Goal: Task Accomplishment & Management: Complete application form

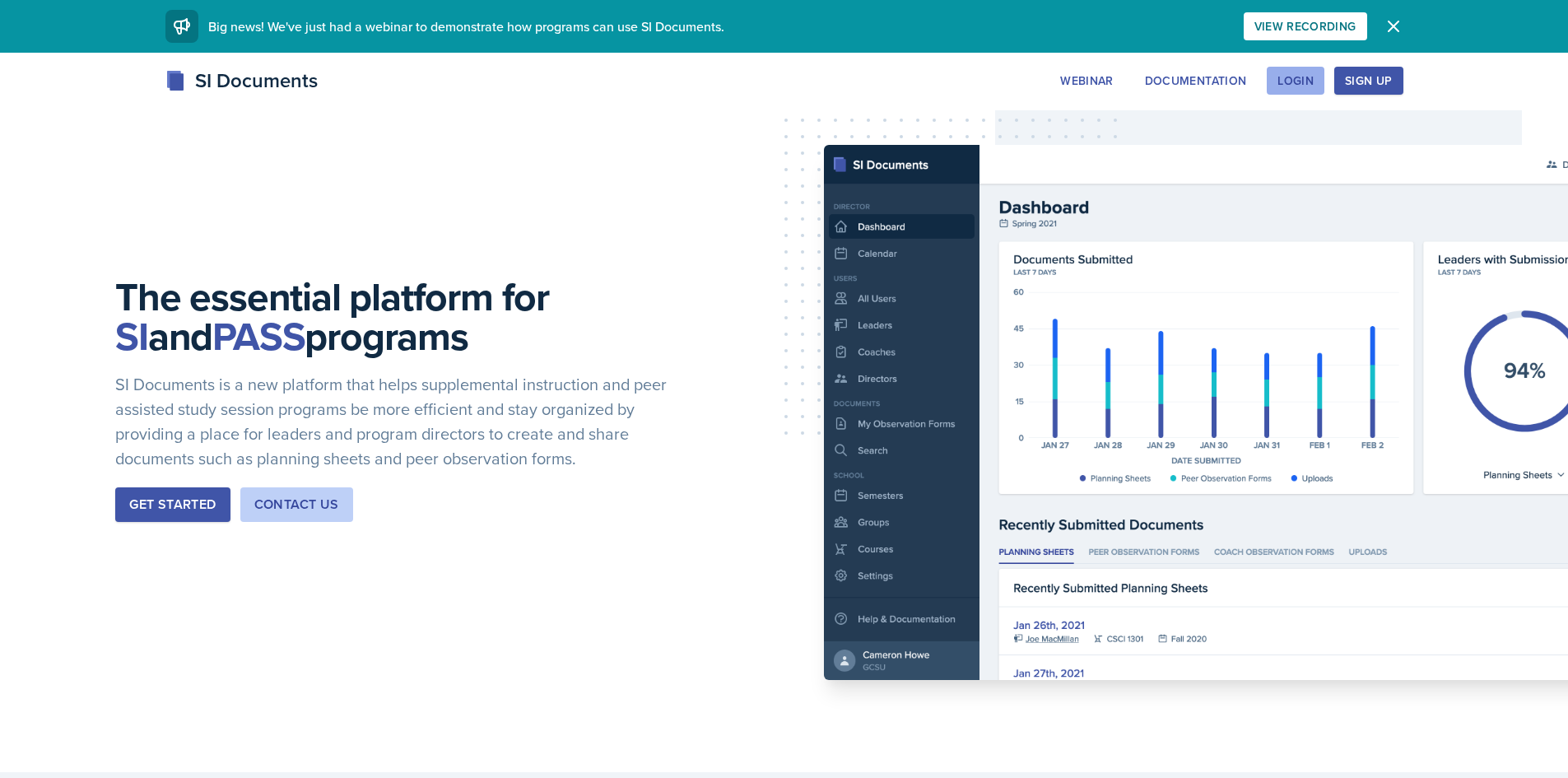
click at [1313, 71] on button "Login" at bounding box center [1295, 81] width 58 height 28
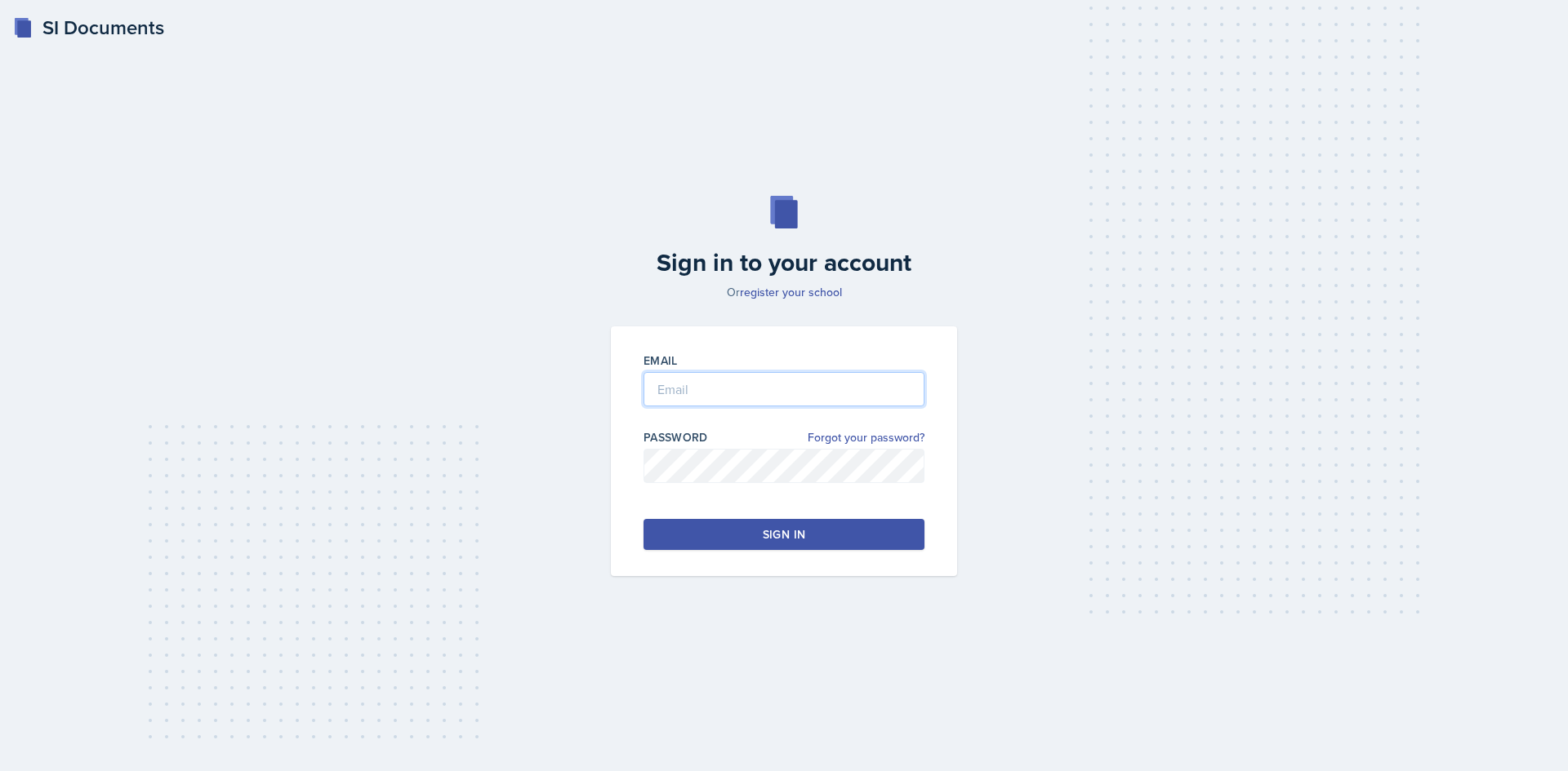
type input "[EMAIL_ADDRESS][DOMAIN_NAME]"
click at [835, 534] on button "Sign in" at bounding box center [783, 535] width 281 height 31
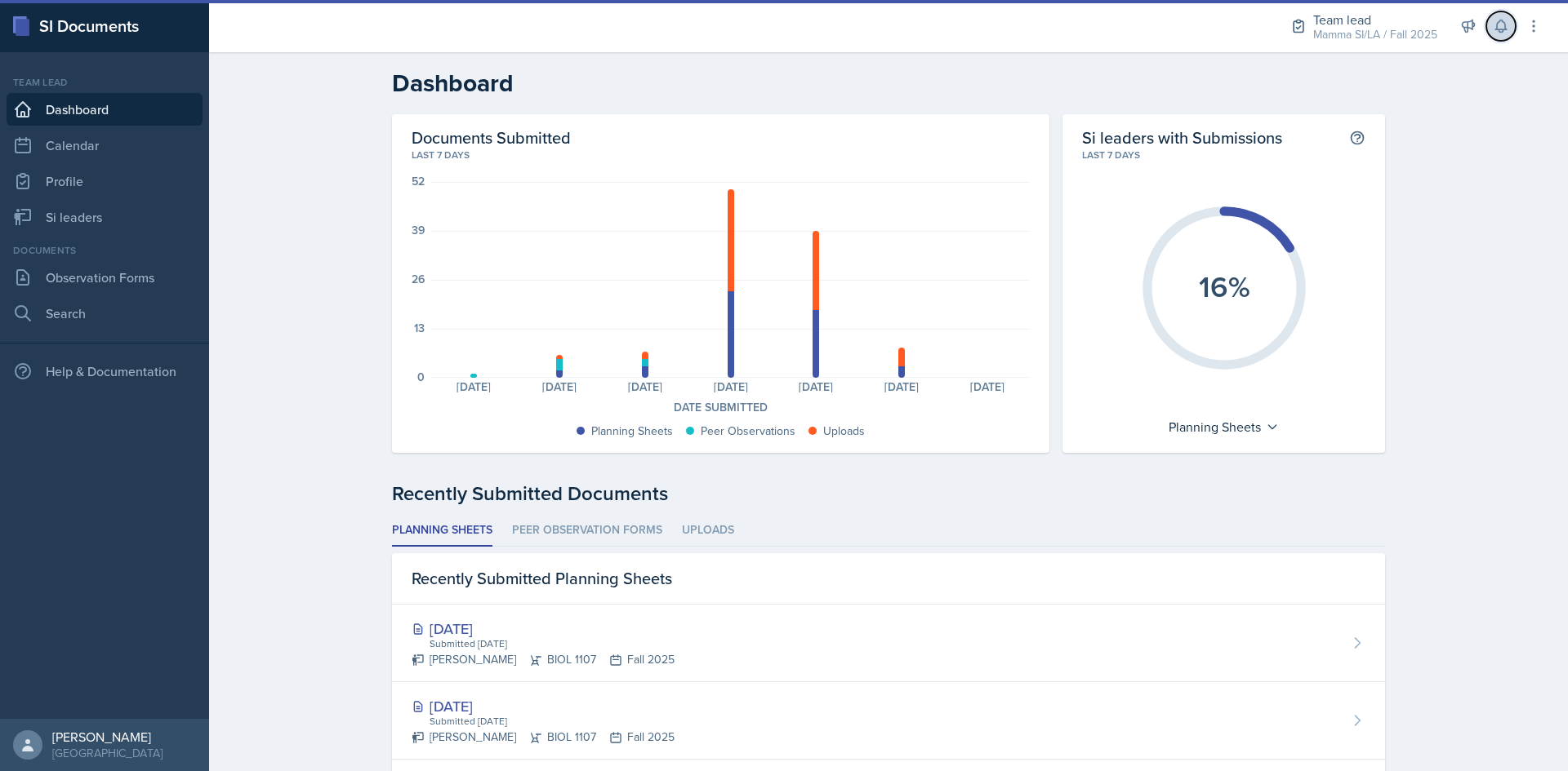
click at [1491, 35] on button at bounding box center [1501, 26] width 29 height 29
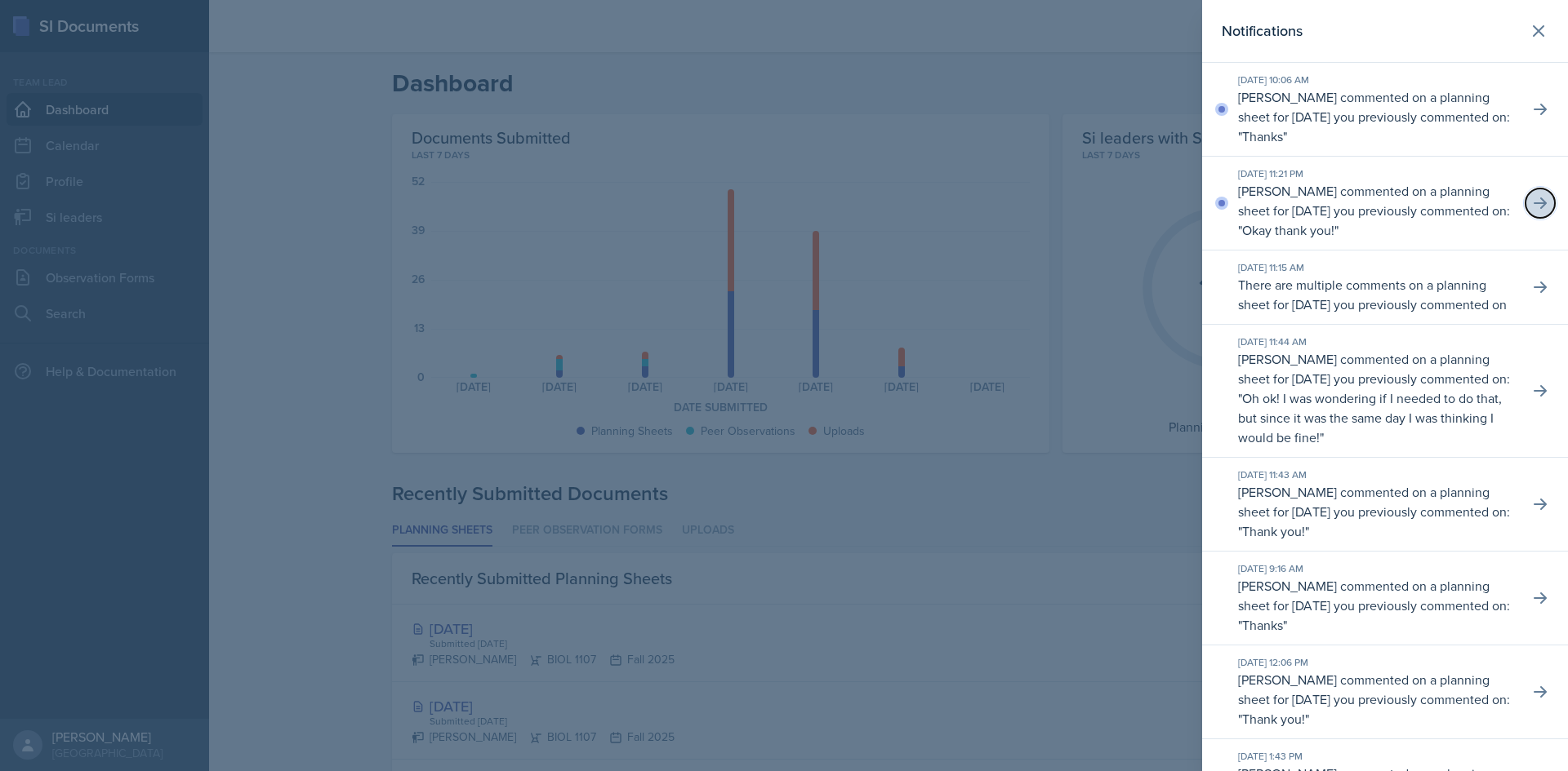
click at [1534, 212] on button at bounding box center [1540, 203] width 29 height 29
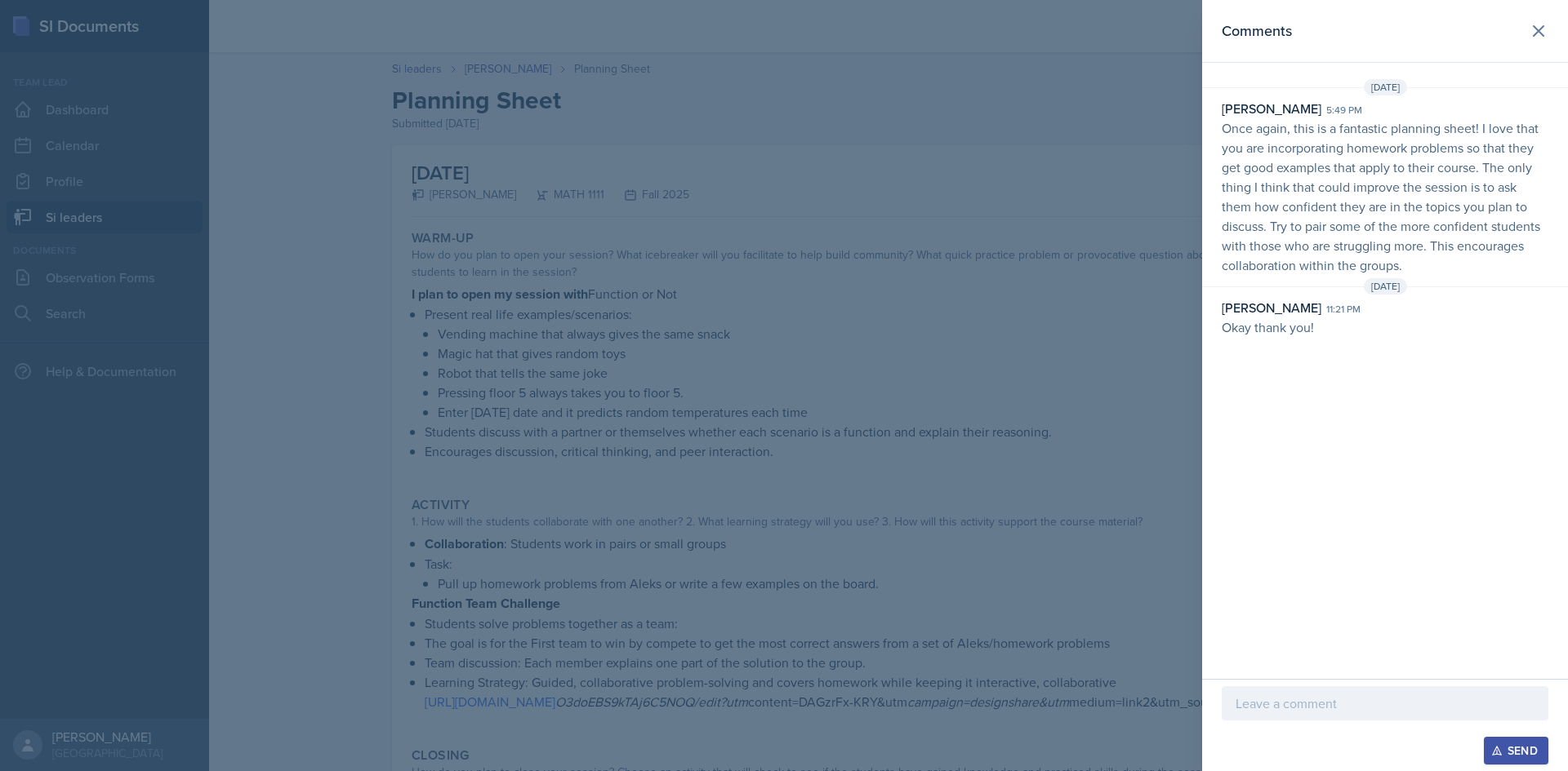
click at [1016, 205] on div at bounding box center [784, 385] width 1568 height 771
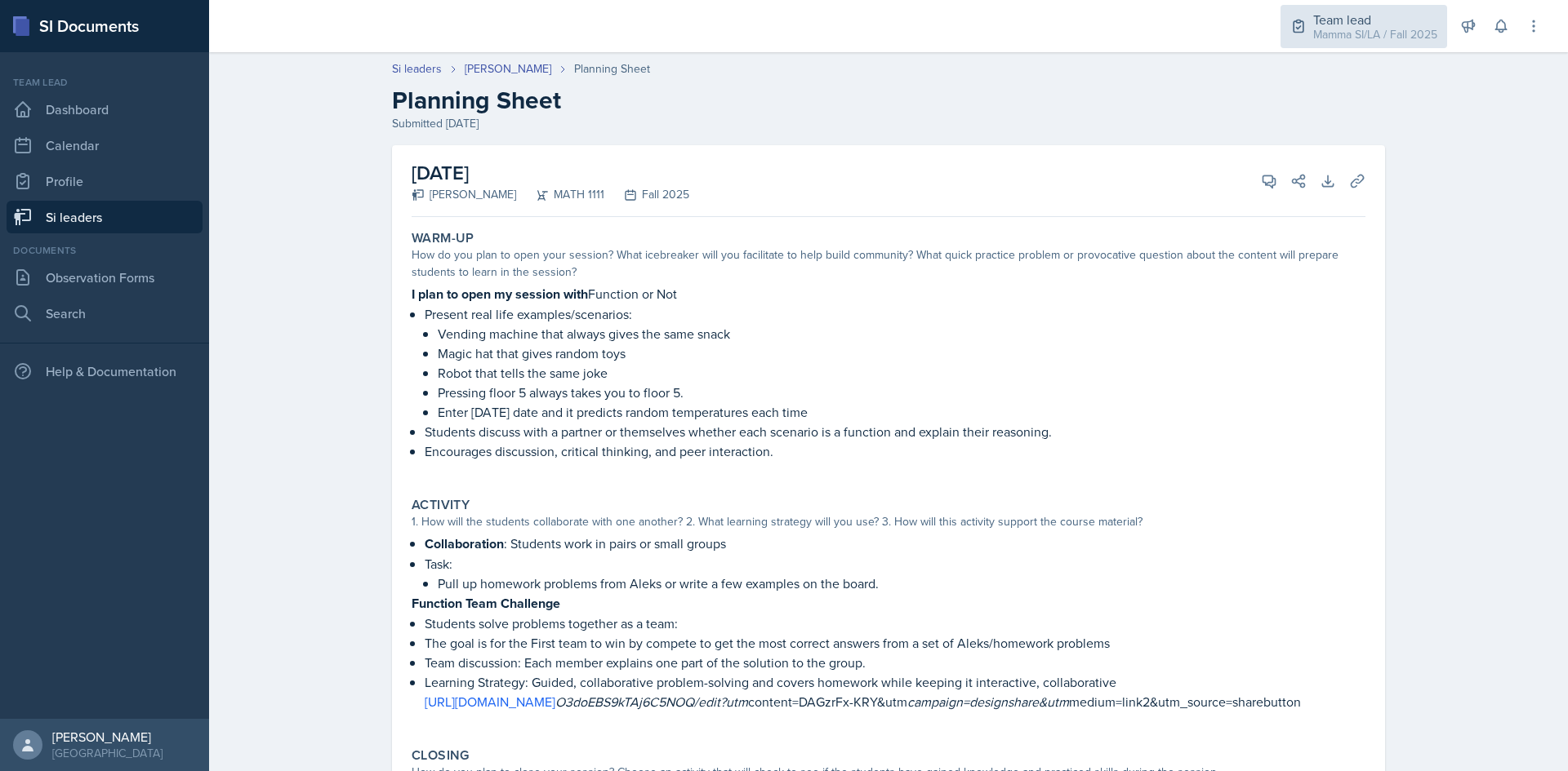
click at [1374, 15] on div "Team lead" at bounding box center [1374, 20] width 124 height 20
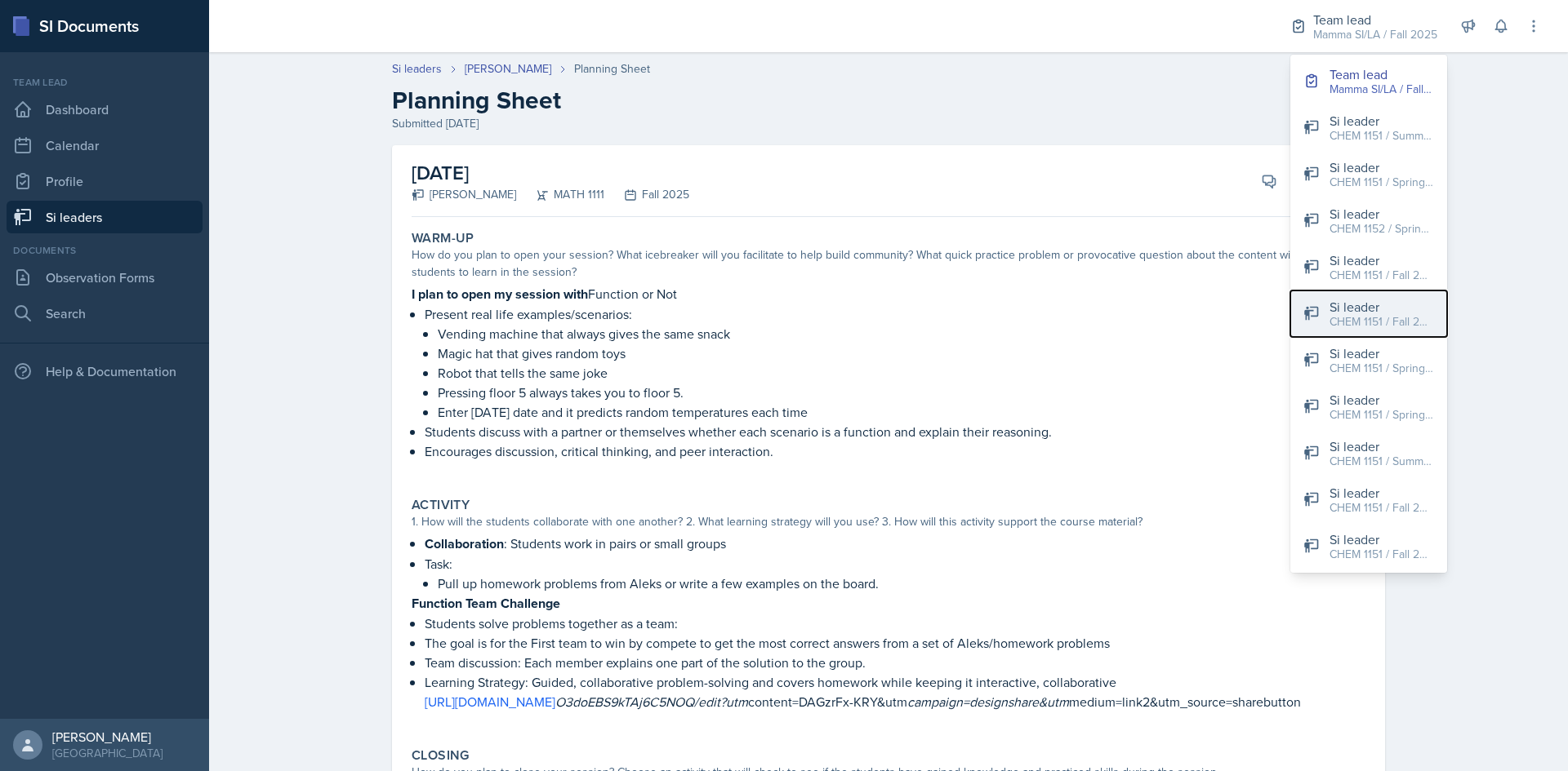
click at [1413, 333] on button "Si leader CHEM 1151 / Fall 2025" at bounding box center [1368, 313] width 157 height 46
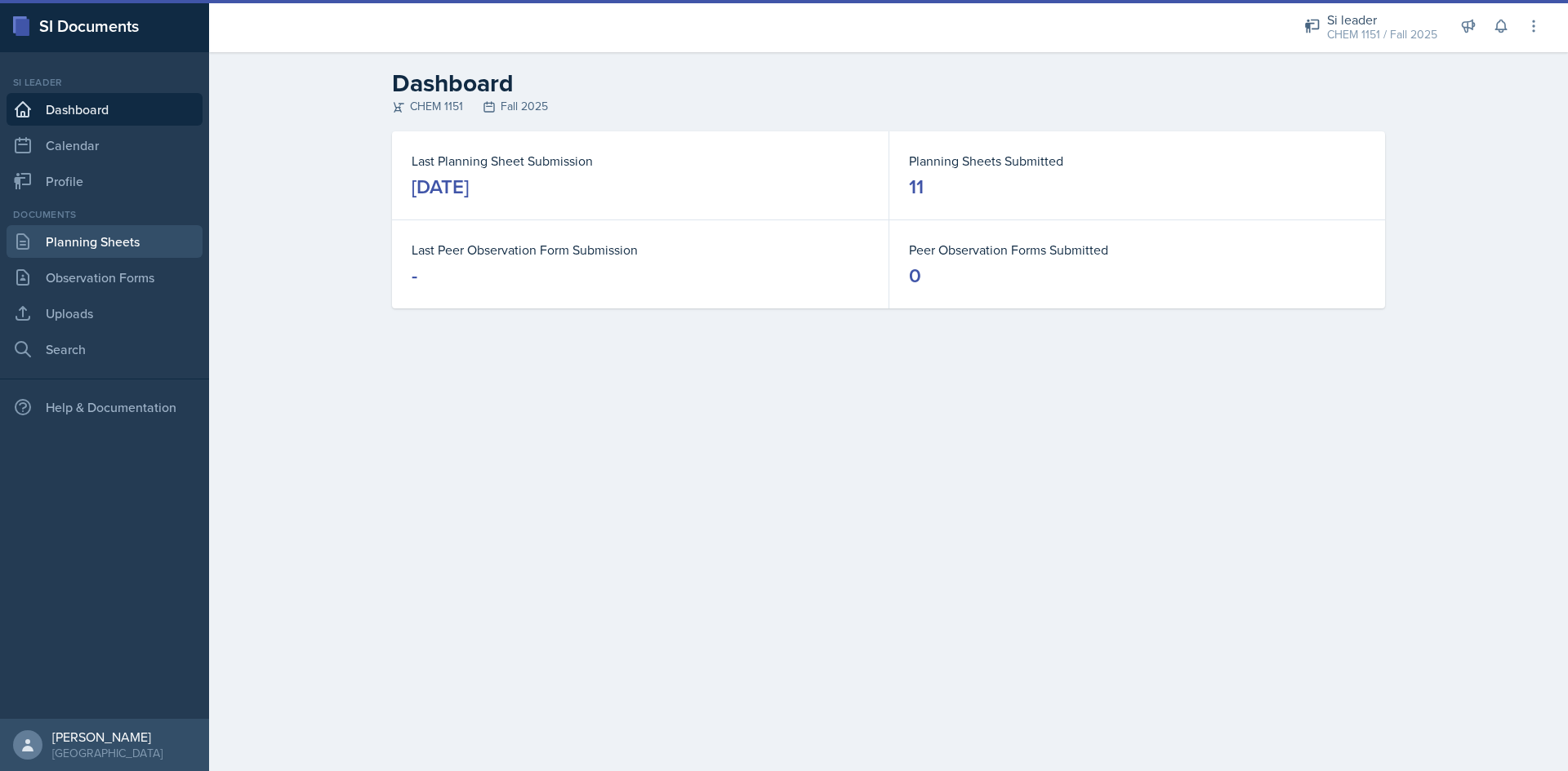
click at [144, 238] on link "Planning Sheets" at bounding box center [104, 242] width 196 height 33
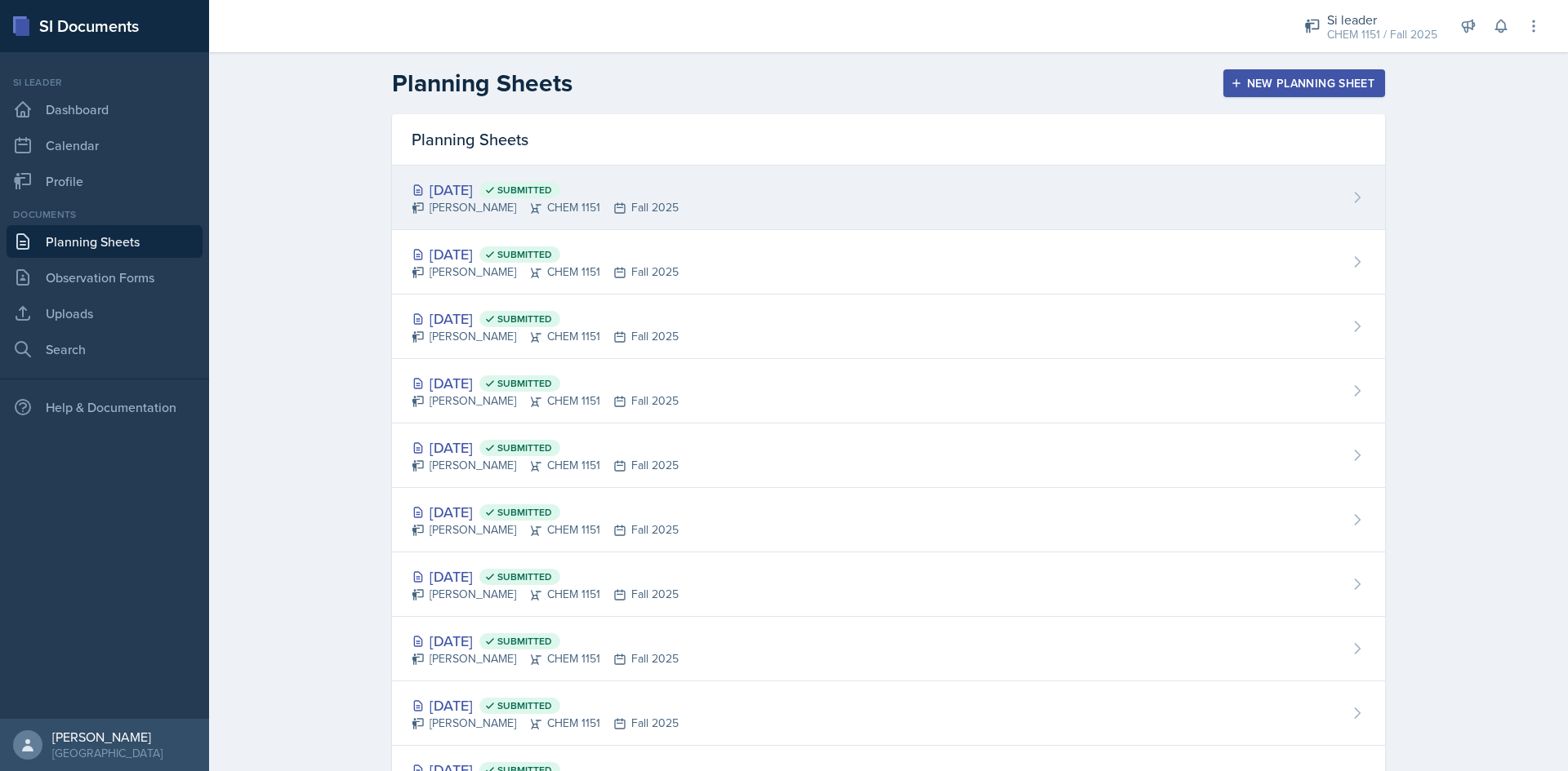
click at [855, 225] on div "Sep 24th, 2025 Submitted Kristy Bennett CHEM 1151 Fall 2025" at bounding box center [888, 197] width 993 height 64
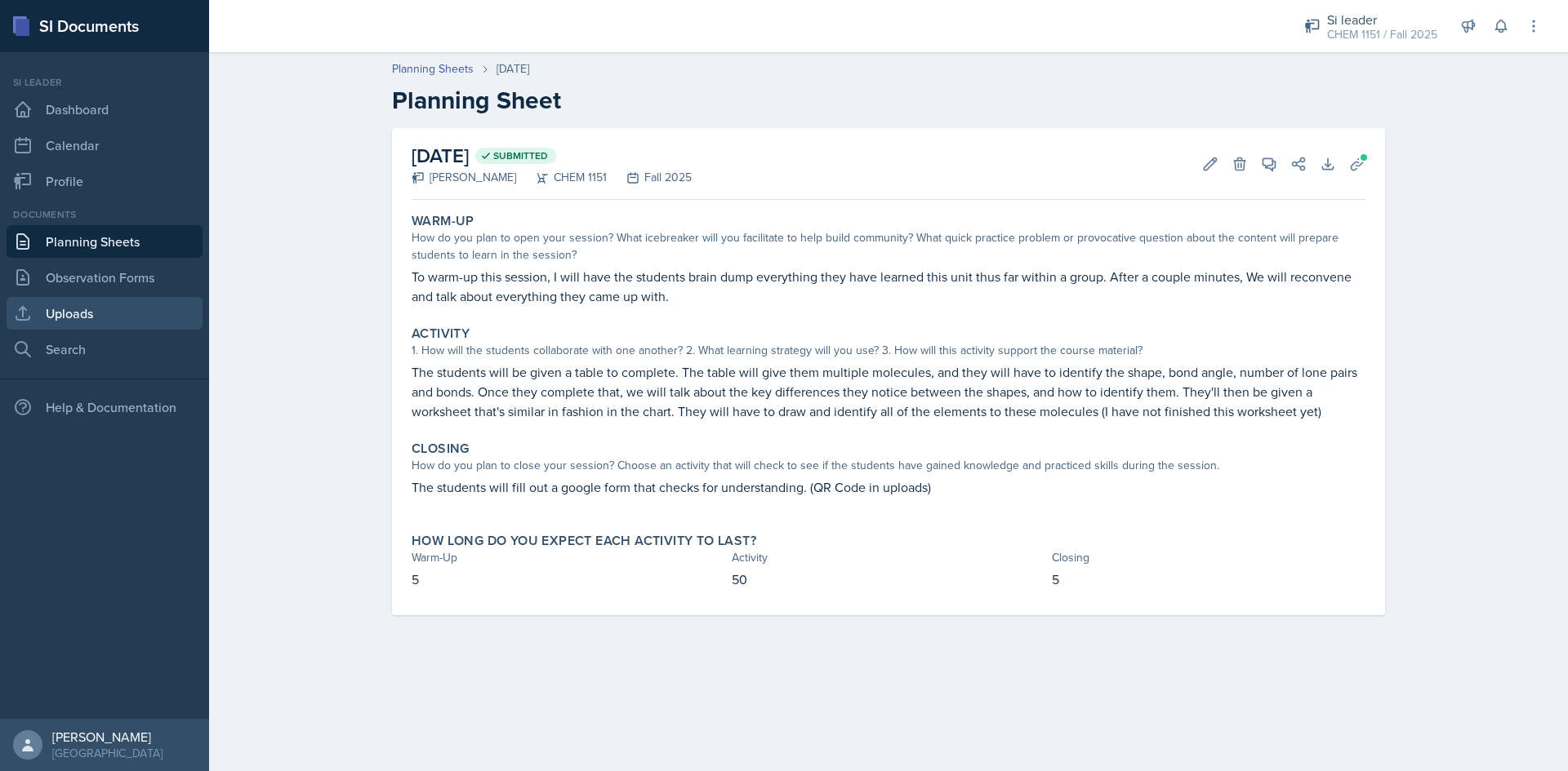
click at [113, 316] on link "Uploads" at bounding box center [104, 313] width 196 height 33
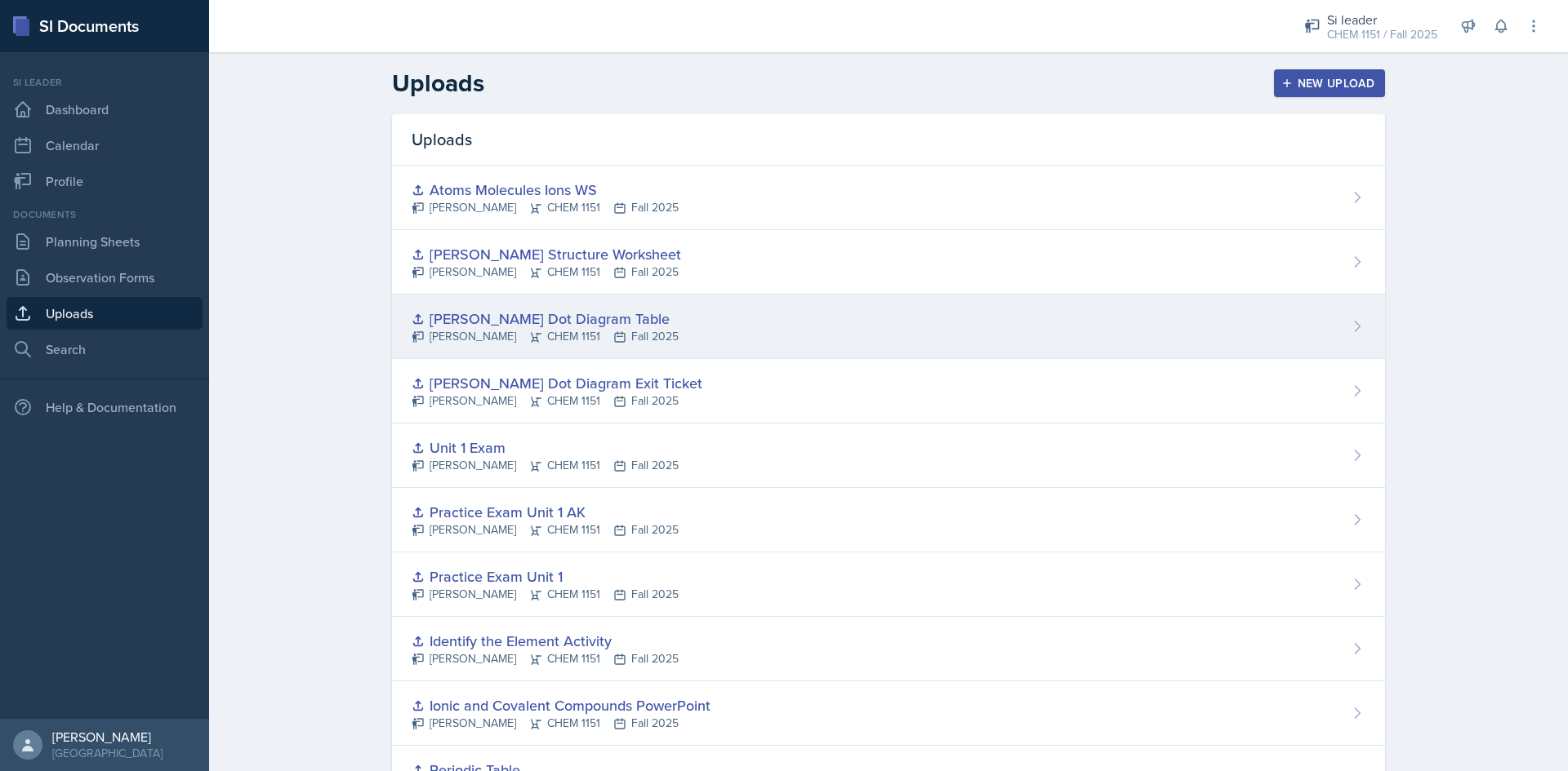
scroll to position [82, 0]
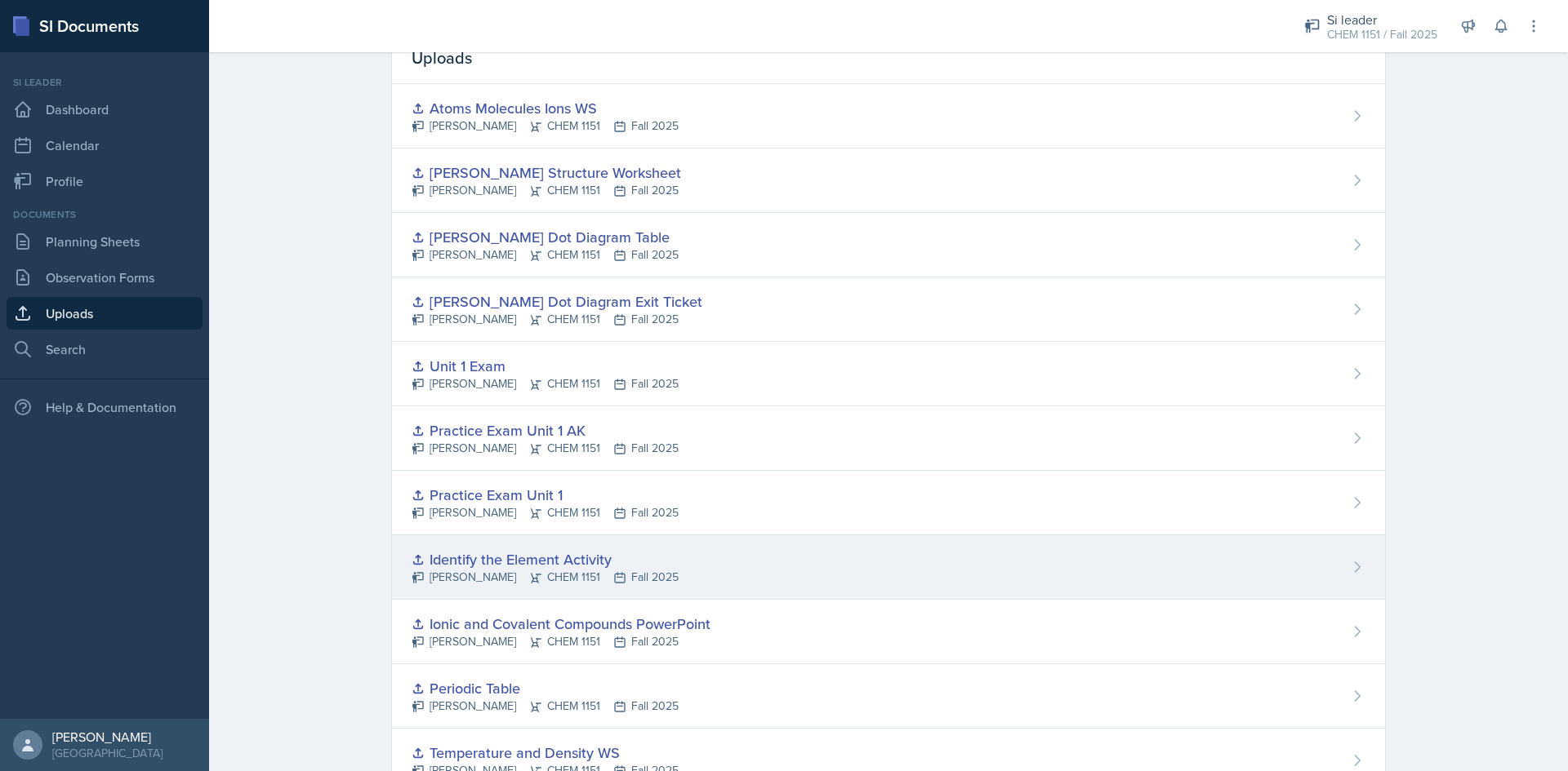
click at [711, 557] on div "Identify the Element Activity Kristy Bennett CHEM 1151 Fall 2025" at bounding box center [888, 568] width 993 height 64
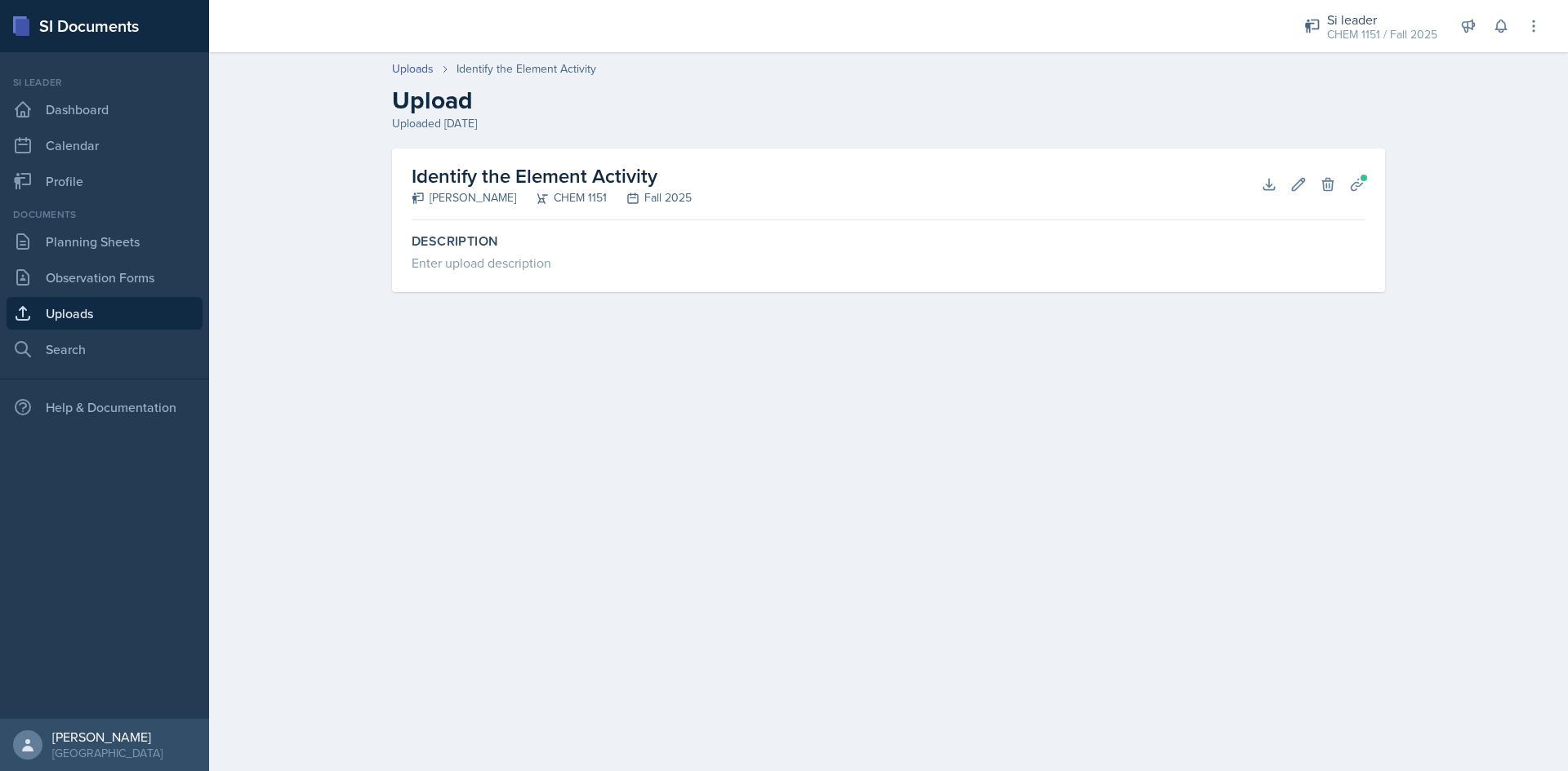
click at [93, 311] on link "Uploads" at bounding box center [104, 313] width 196 height 33
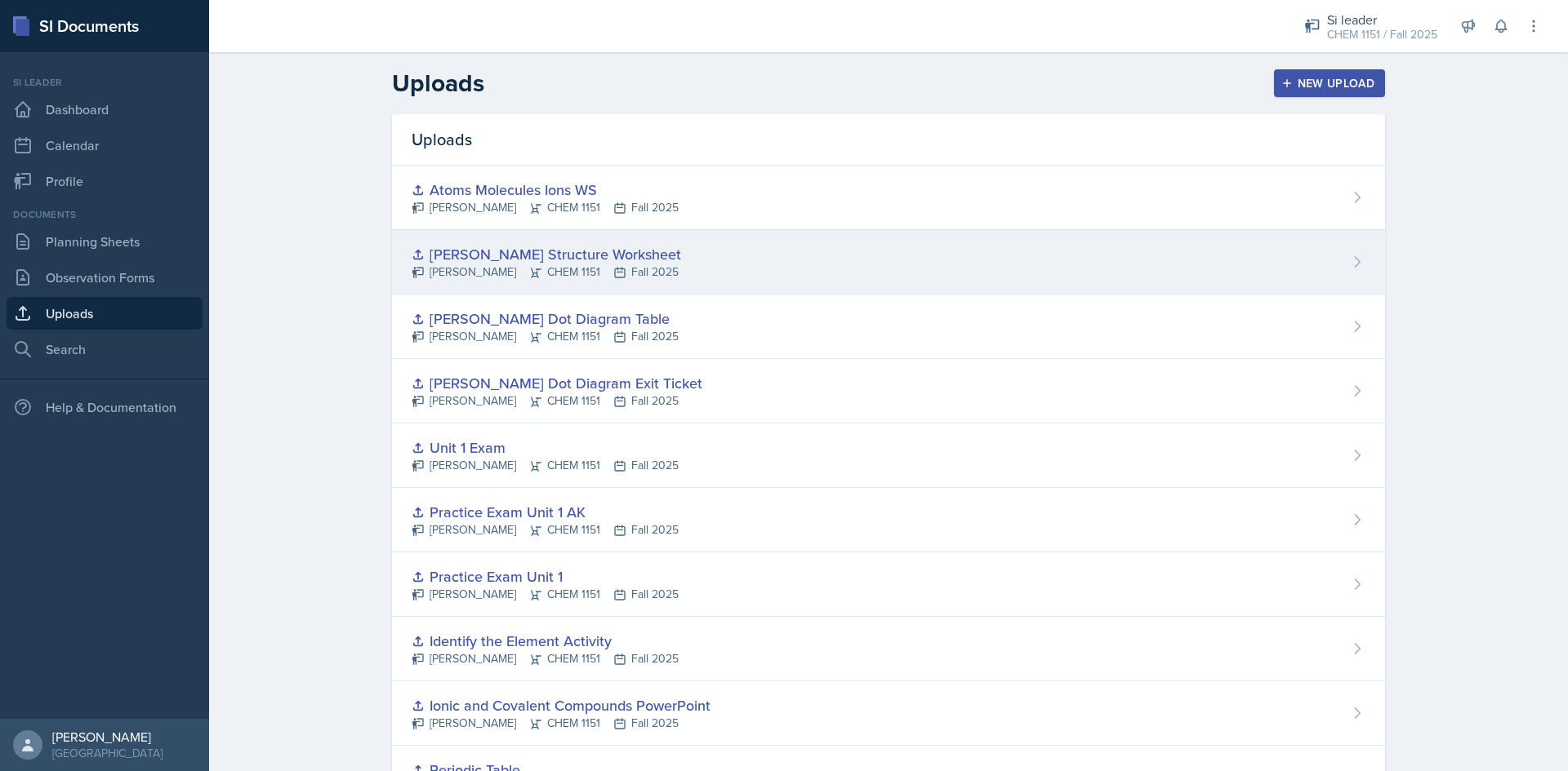
click at [661, 267] on div "Lewis Structure Worksheet Kristy Bennett CHEM 1151 Fall 2025" at bounding box center [888, 262] width 993 height 64
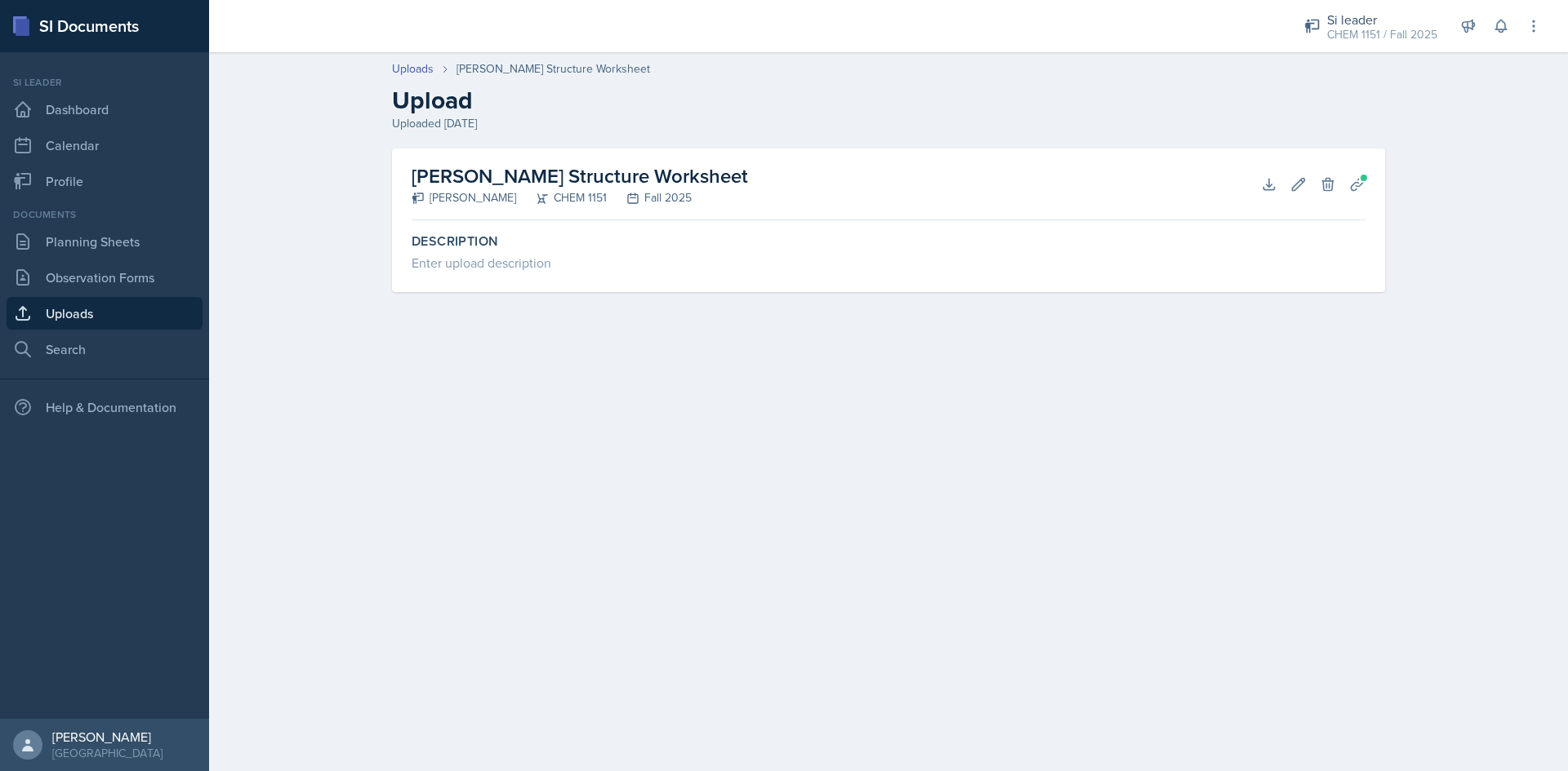
click at [162, 311] on link "Uploads" at bounding box center [104, 313] width 196 height 33
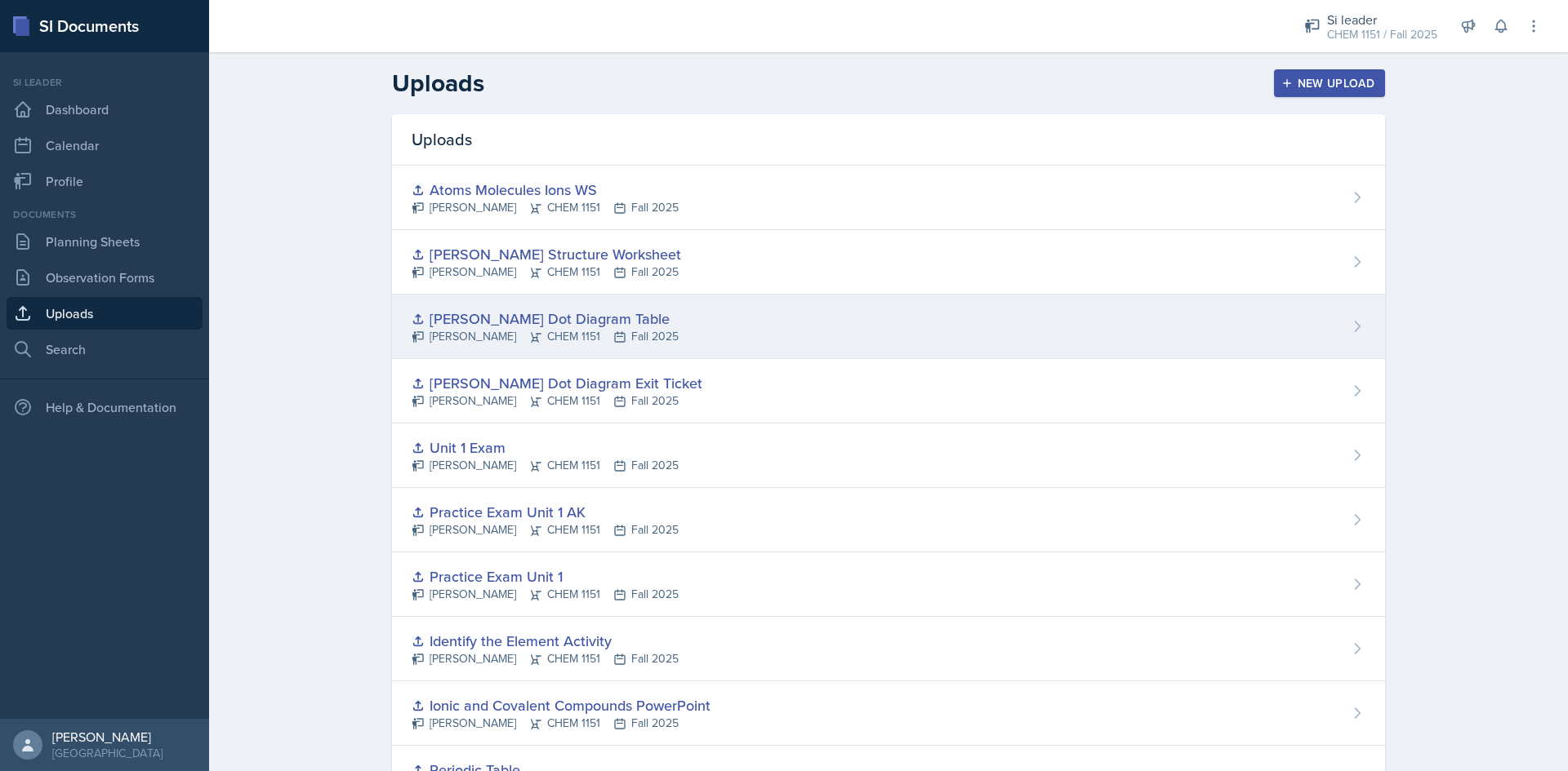
click at [613, 335] on icon at bounding box center [620, 337] width 13 height 13
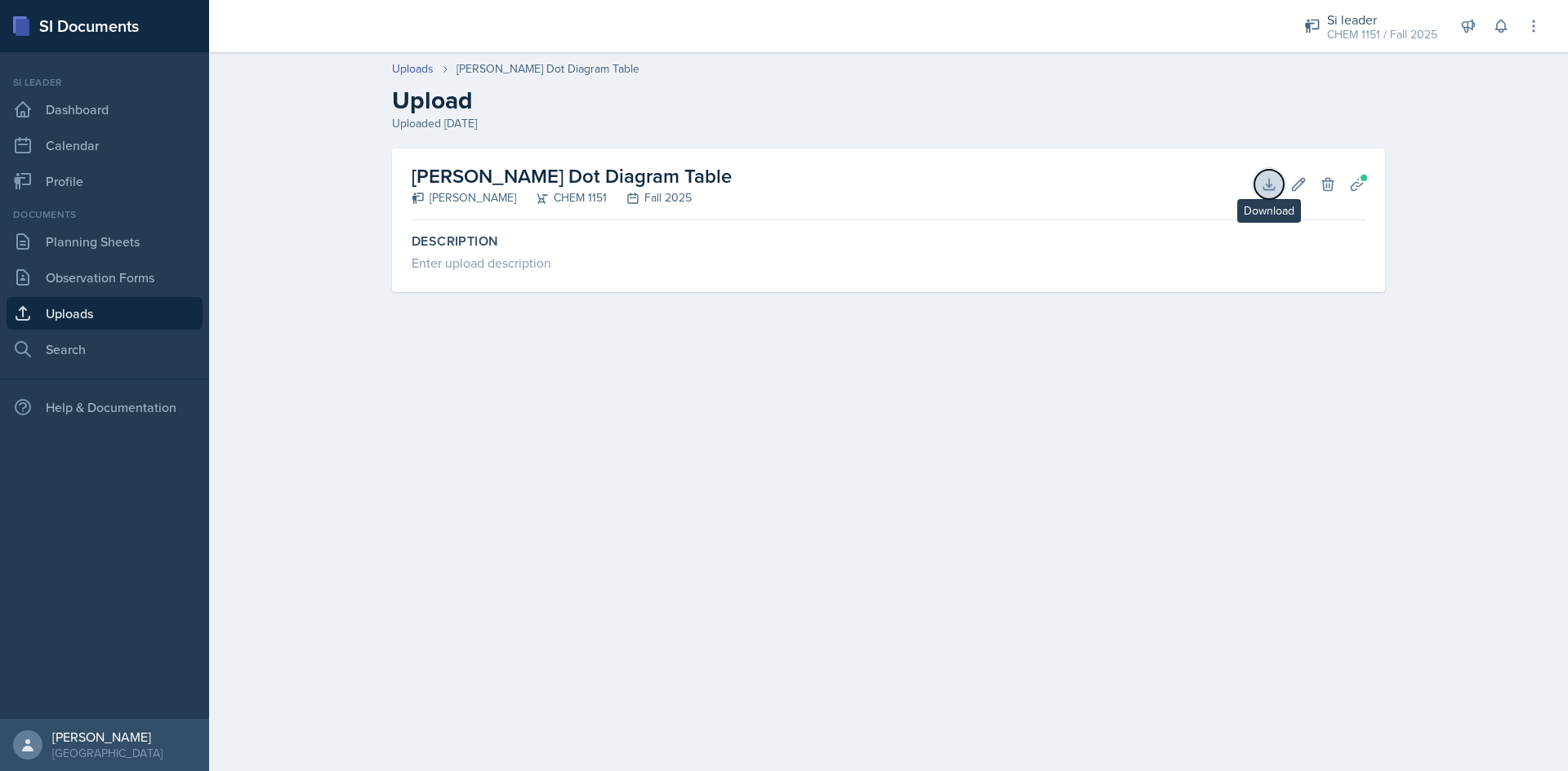
click at [1261, 173] on button "Download" at bounding box center [1269, 184] width 29 height 29
click at [1112, 109] on h2 "Upload" at bounding box center [888, 100] width 993 height 29
click at [1360, 181] on span at bounding box center [1364, 178] width 10 height 10
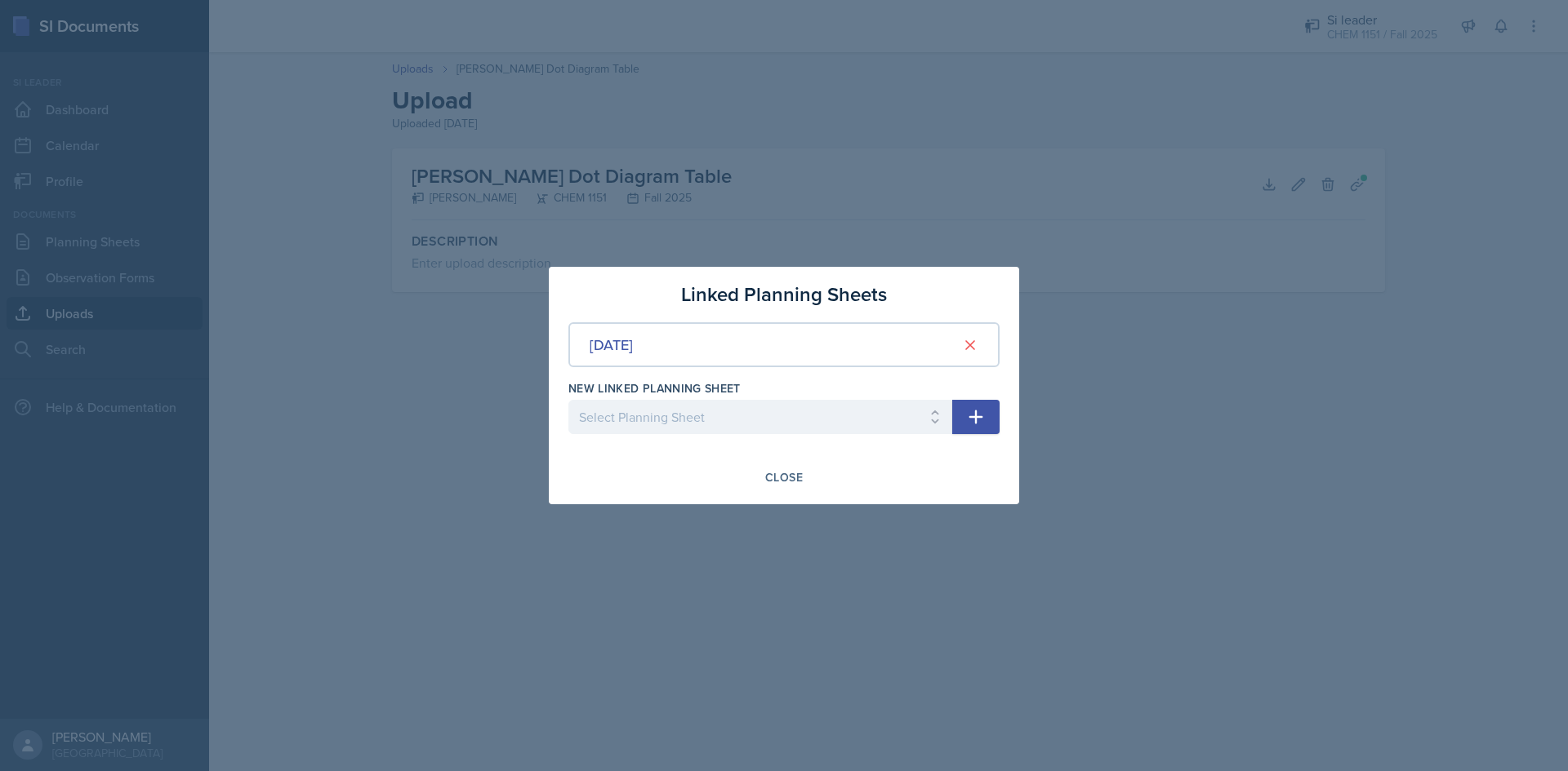
click at [1295, 213] on div at bounding box center [784, 385] width 1568 height 771
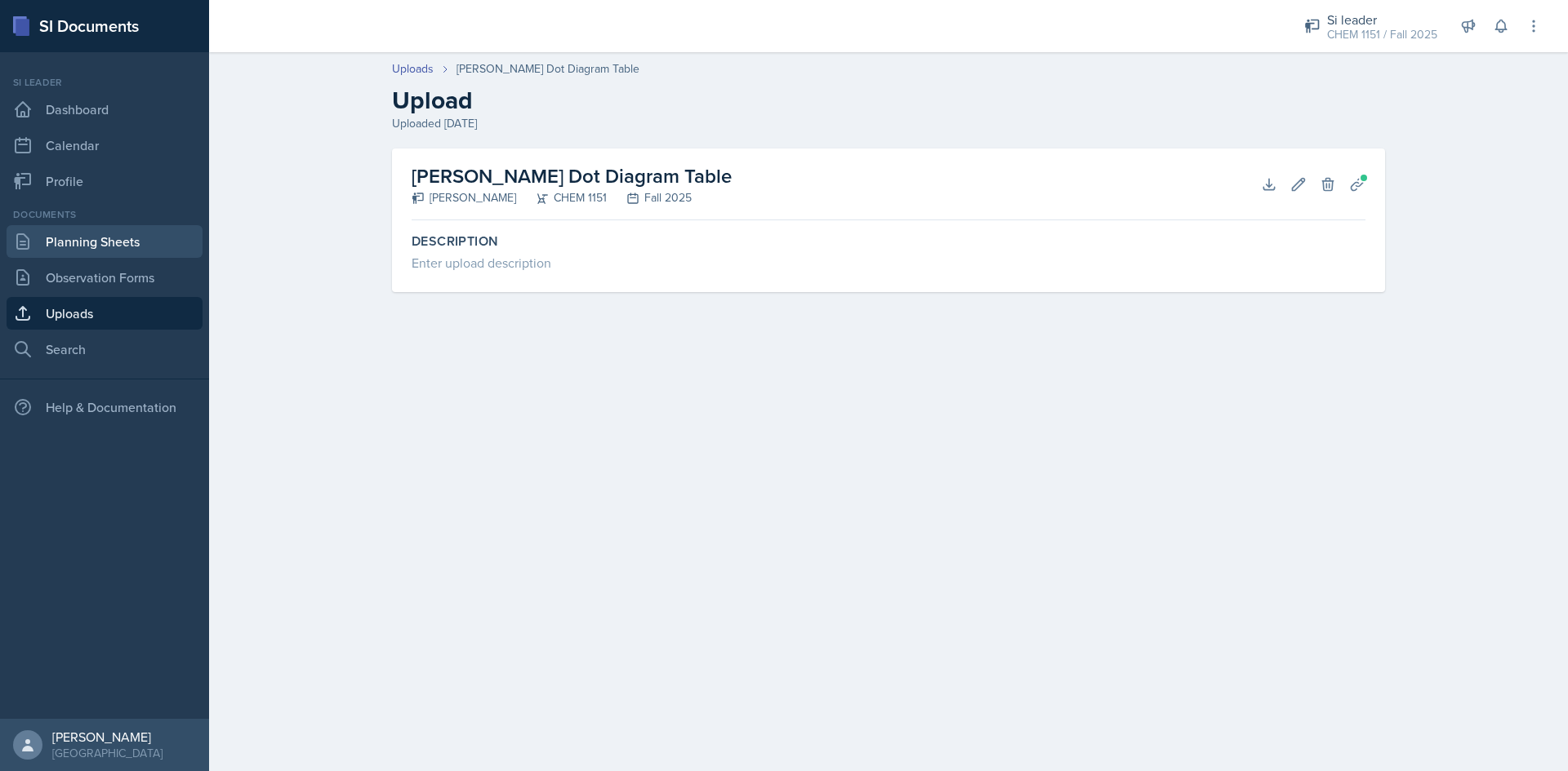
click at [135, 254] on link "Planning Sheets" at bounding box center [104, 242] width 196 height 33
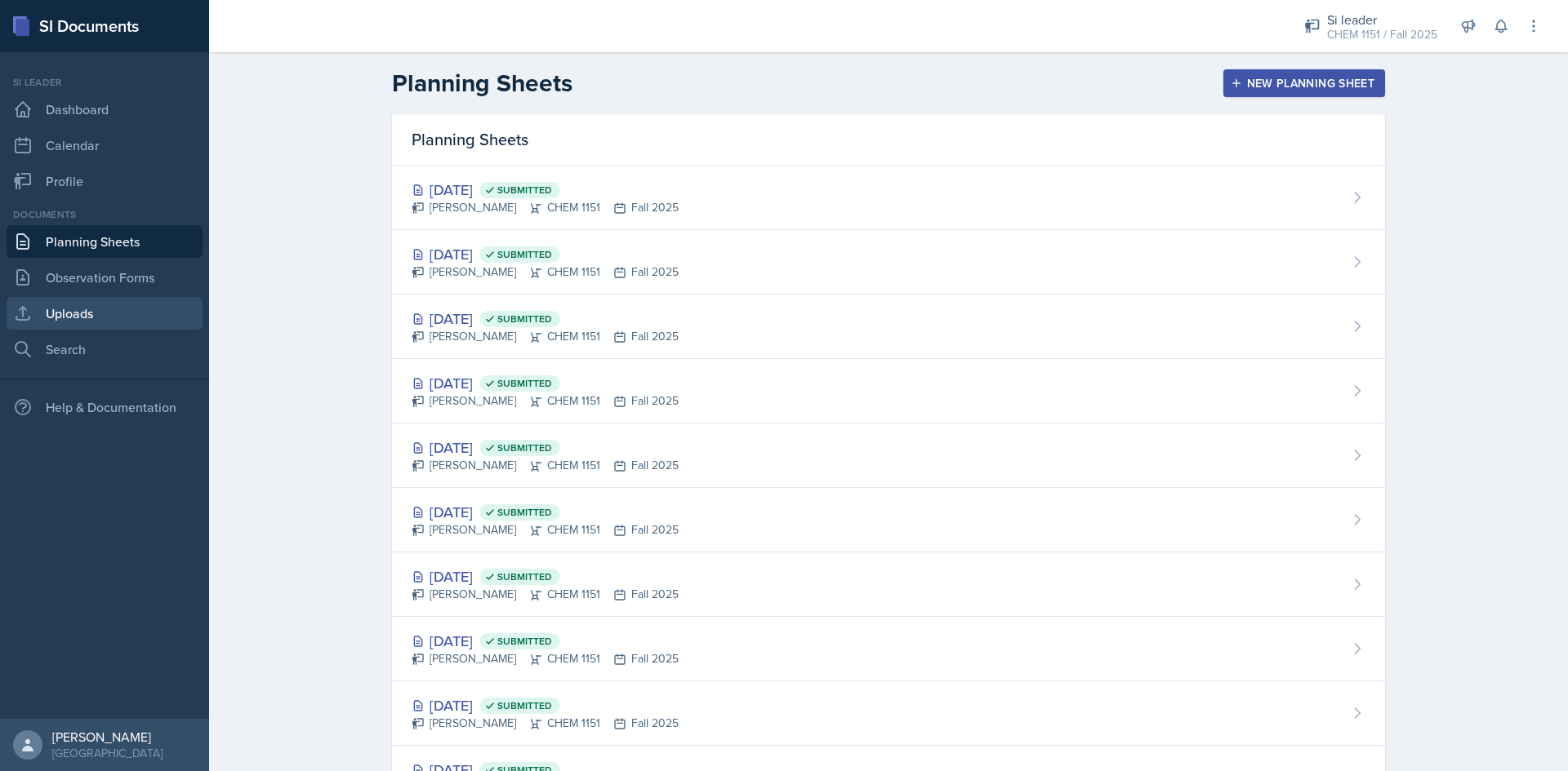
click at [122, 311] on link "Uploads" at bounding box center [104, 313] width 196 height 33
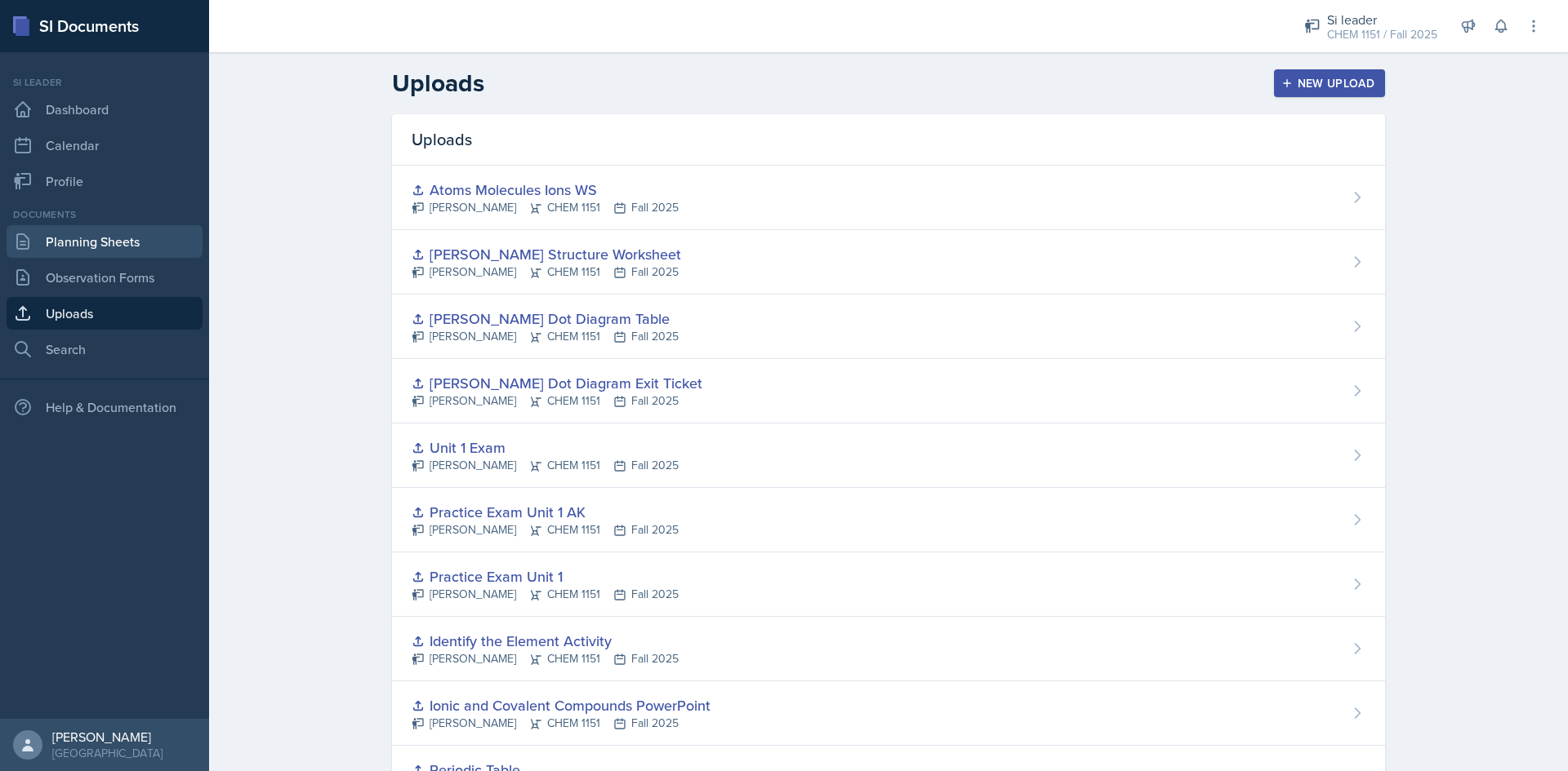
click at [101, 253] on link "Planning Sheets" at bounding box center [104, 242] width 196 height 33
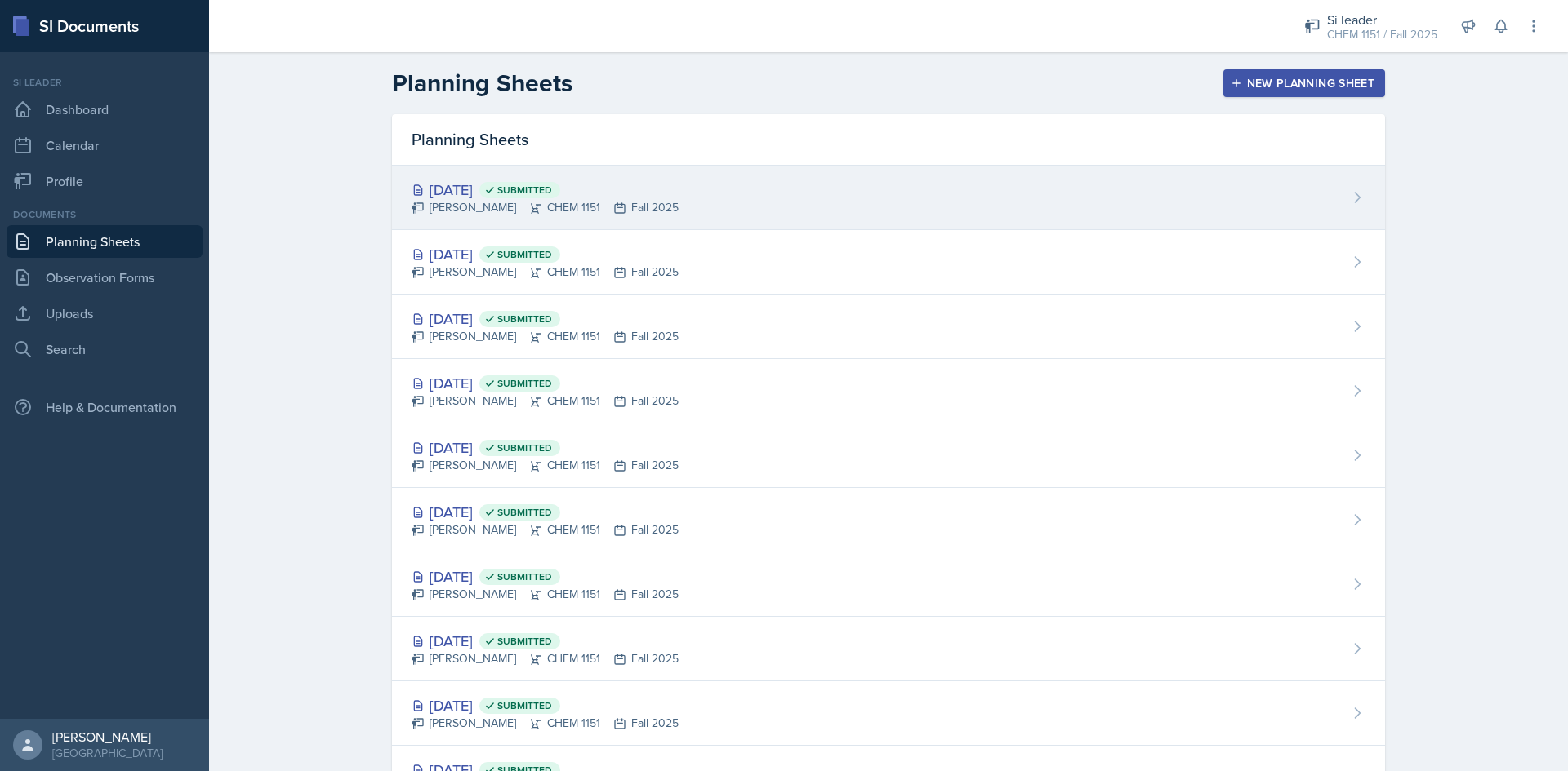
click at [707, 206] on div "Sep 24th, 2025 Submitted Kristy Bennett CHEM 1151 Fall 2025" at bounding box center [888, 197] width 993 height 64
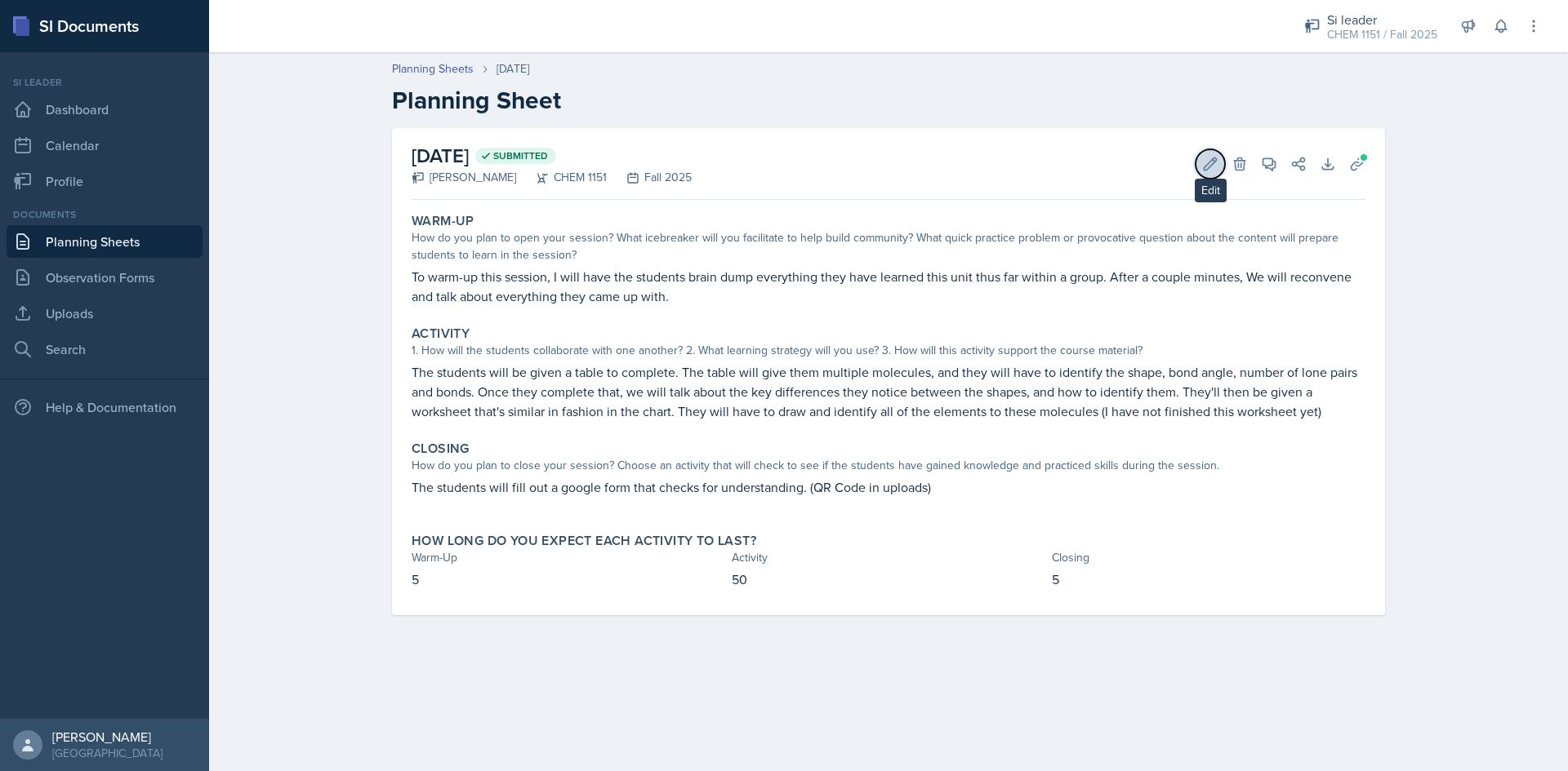
click at [1207, 161] on icon at bounding box center [1210, 164] width 16 height 16
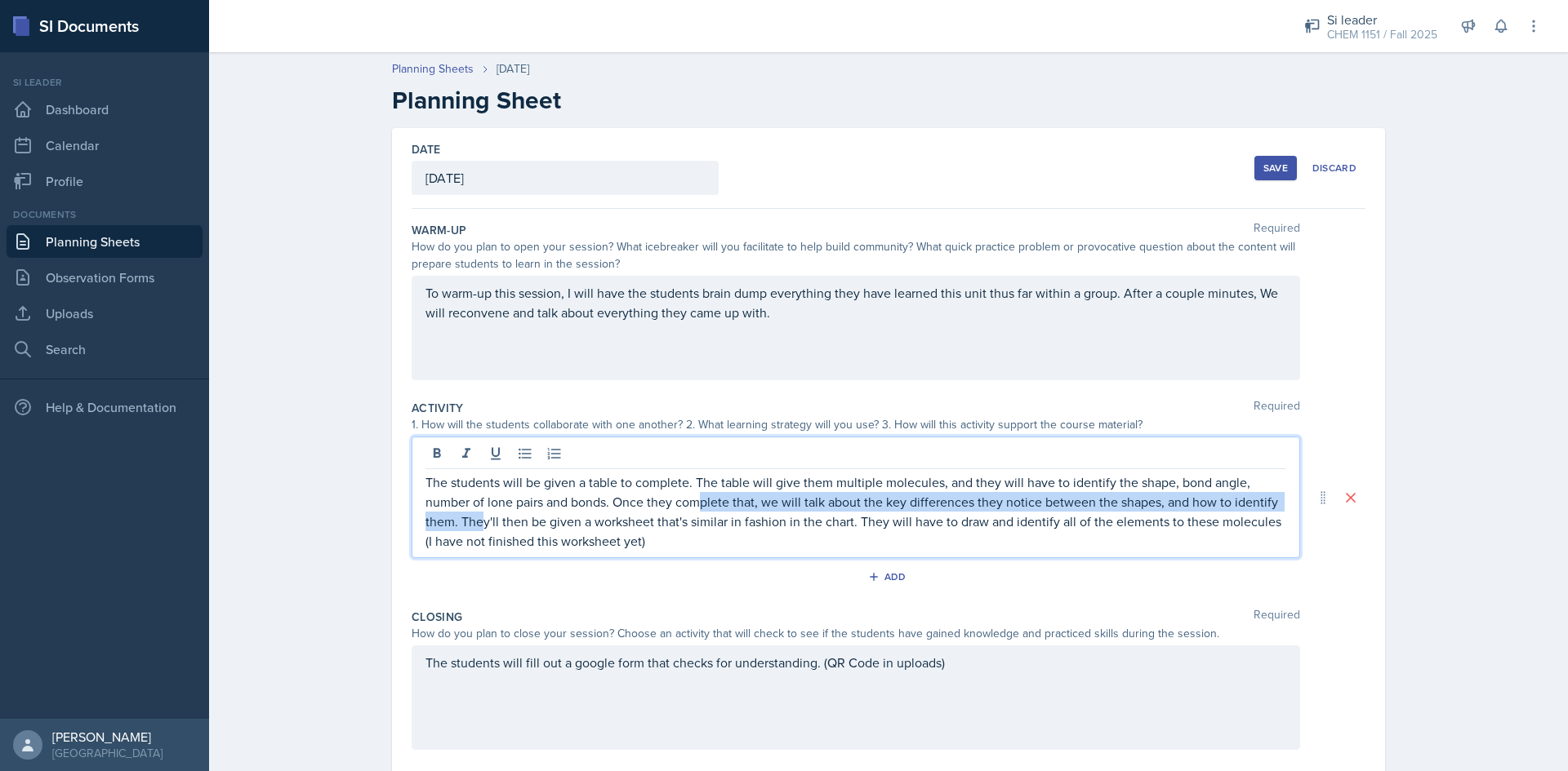
drag, startPoint x: 700, startPoint y: 500, endPoint x: 480, endPoint y: 525, distance: 221.4
click at [479, 529] on p "The students will be given a table to complete. The table will give them multip…" at bounding box center [855, 511] width 860 height 78
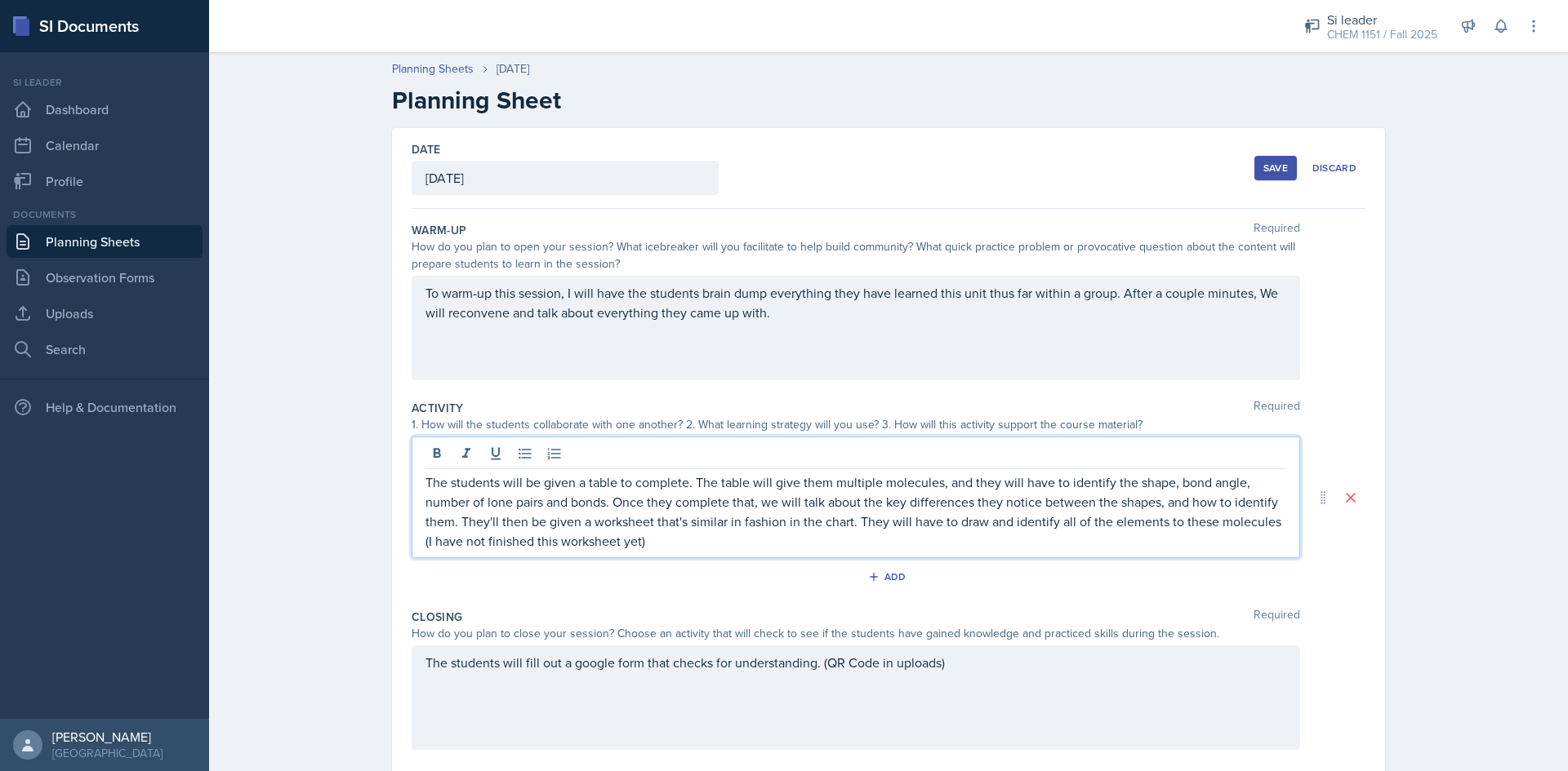
click at [483, 525] on p "The students will be given a table to complete. The table will give them multip…" at bounding box center [855, 511] width 860 height 78
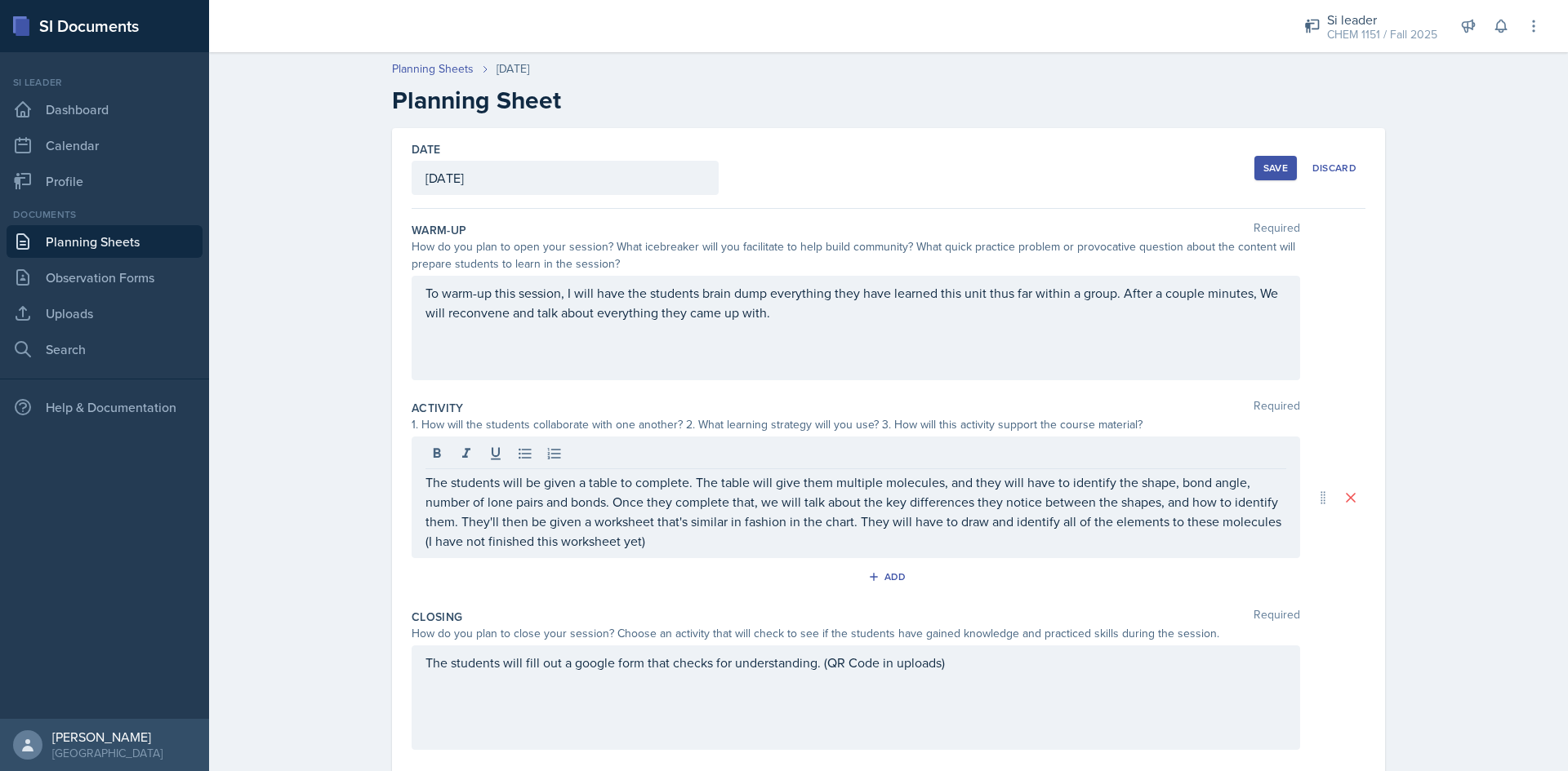
drag, startPoint x: 674, startPoint y: 553, endPoint x: 414, endPoint y: 534, distance: 260.7
click at [414, 534] on div "The students will be given a table to complete. The table will give them multip…" at bounding box center [856, 498] width 888 height 122
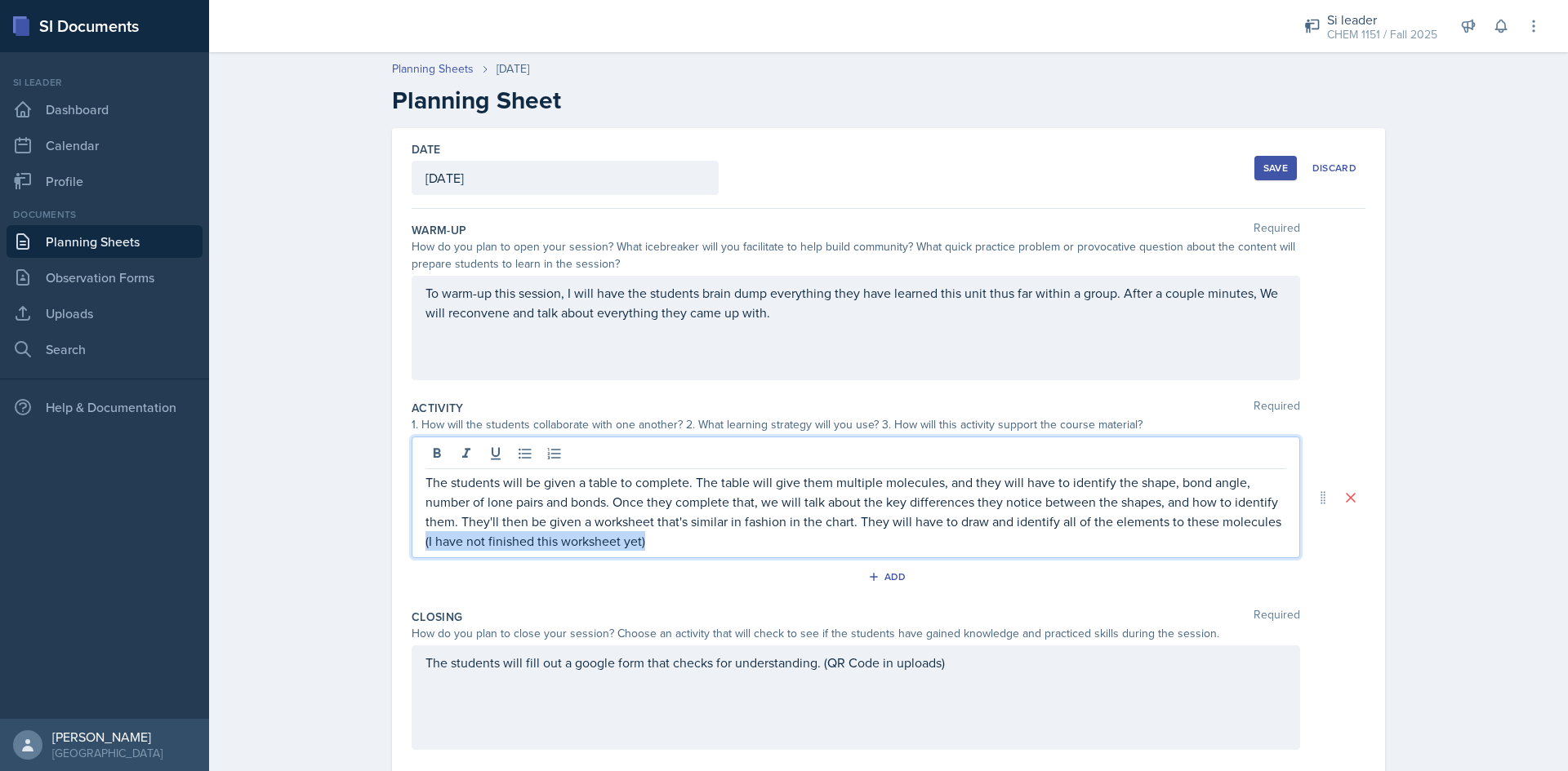
drag, startPoint x: 421, startPoint y: 540, endPoint x: 666, endPoint y: 553, distance: 245.3
click at [666, 553] on div "The students will be given a table to complete. The table will give them multip…" at bounding box center [856, 498] width 888 height 122
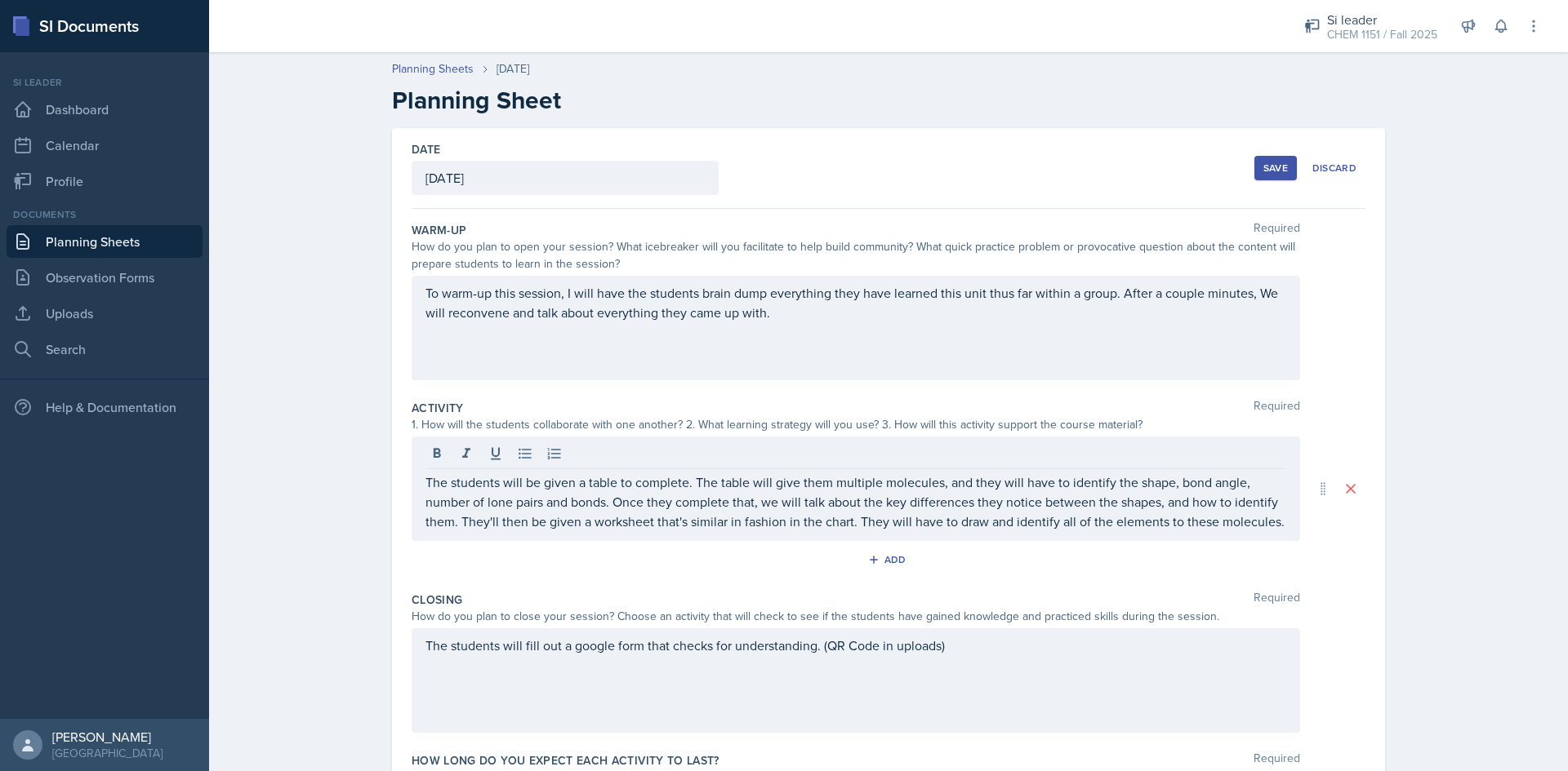
click at [1507, 682] on div "Planning Sheets Sep 24th, 2025 Planning Sheet Date September 24th, 2025 Septemb…" at bounding box center [888, 467] width 1359 height 845
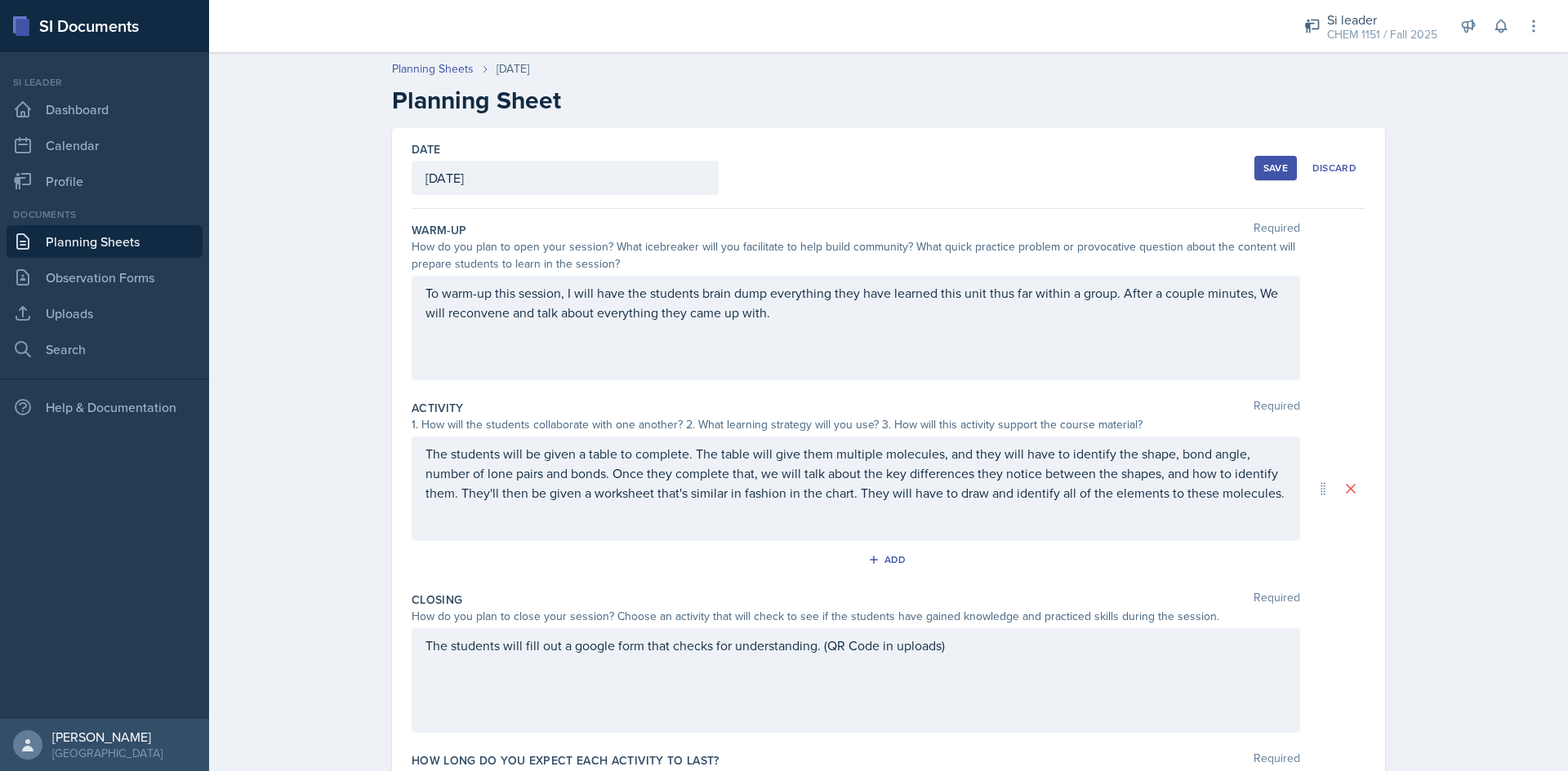
click at [1283, 172] on button "Save" at bounding box center [1275, 168] width 43 height 25
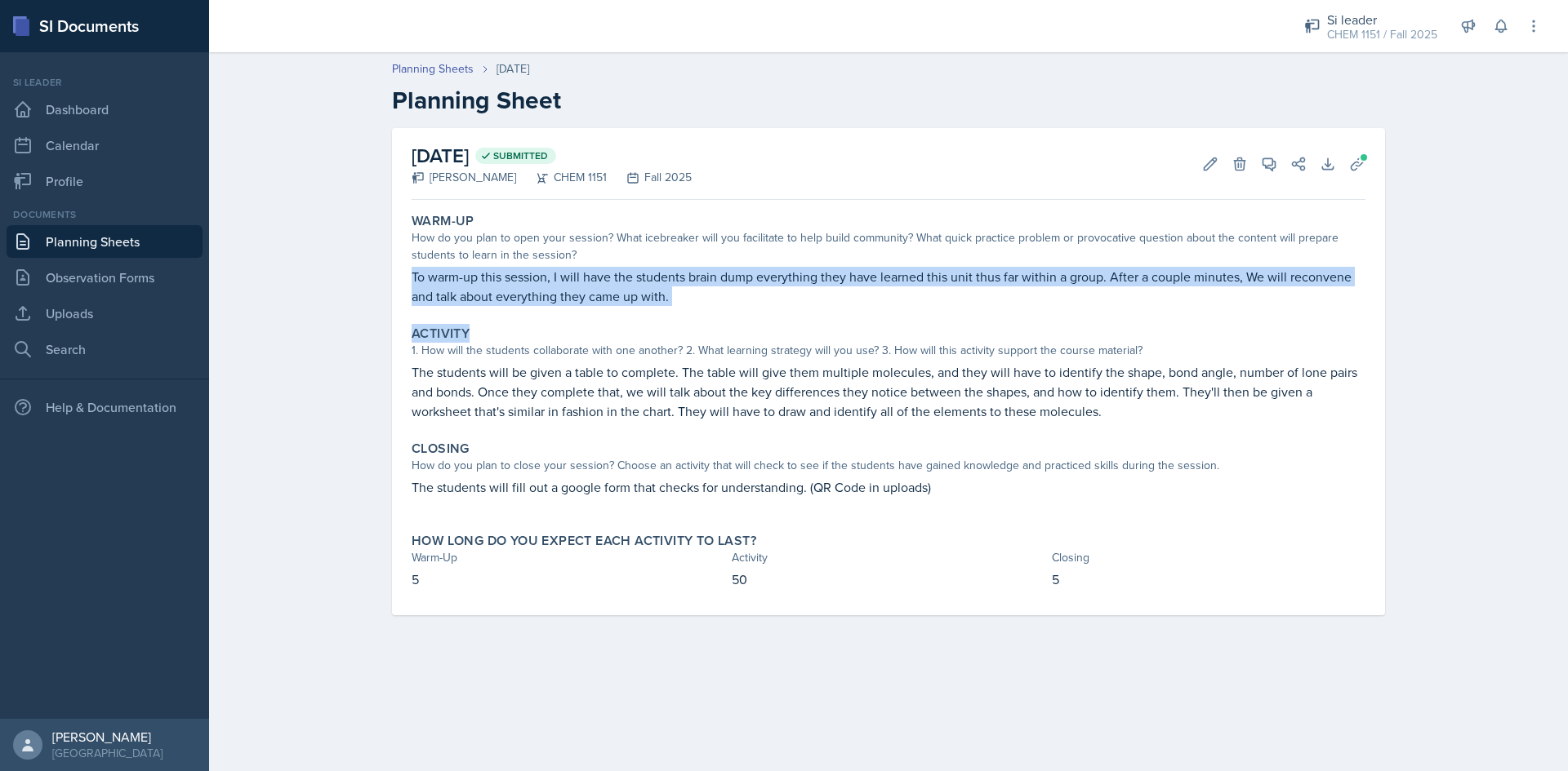
drag, startPoint x: 426, startPoint y: 278, endPoint x: 653, endPoint y: 315, distance: 230.0
click at [653, 315] on div "Warm-Up How do you plan to open your session? What icebreaker will you facilita…" at bounding box center [888, 410] width 954 height 409
click at [691, 307] on div "Warm-Up How do you plan to open your session? What icebreaker will you facilita…" at bounding box center [888, 259] width 967 height 106
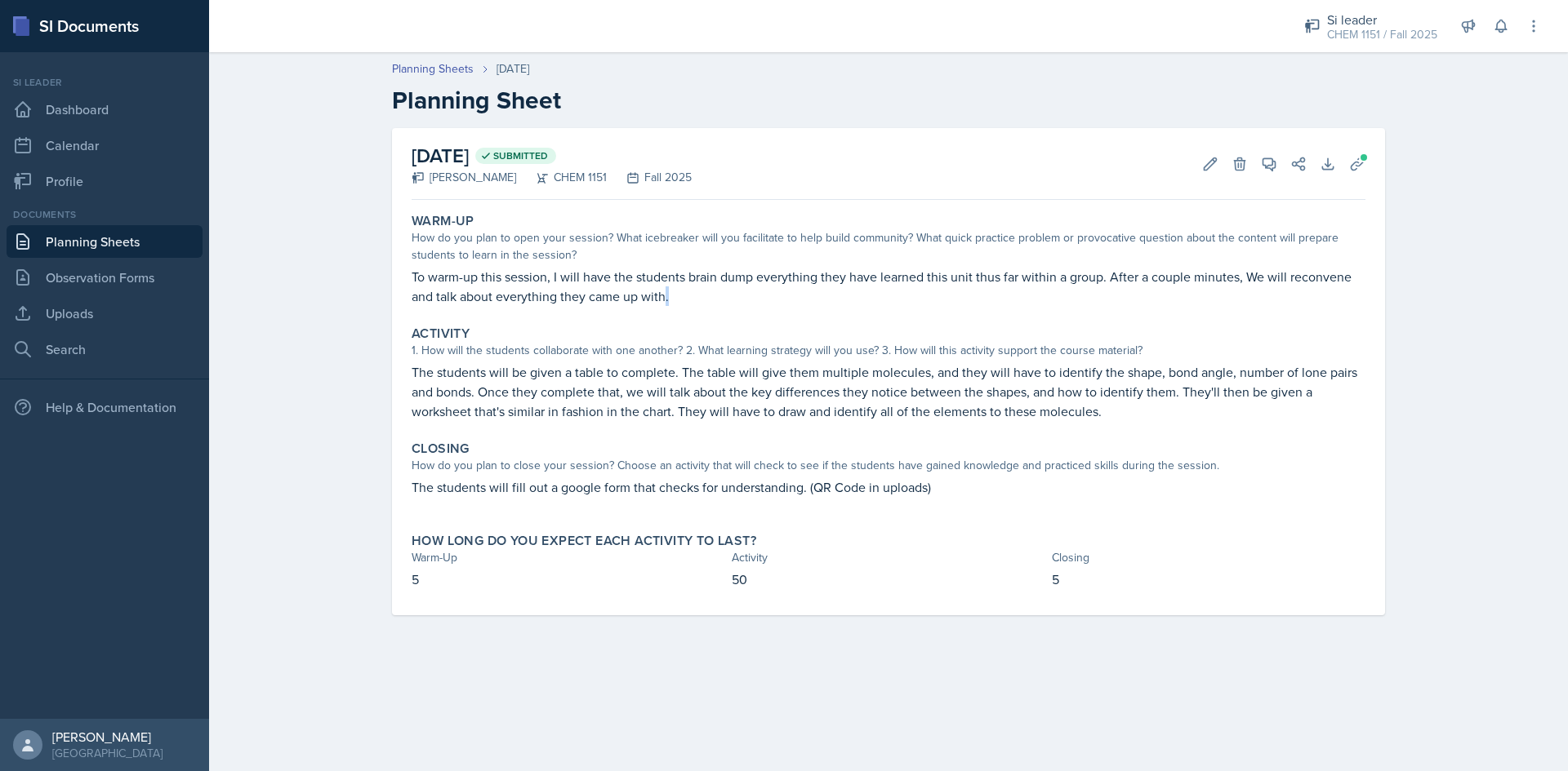
drag, startPoint x: 666, startPoint y: 297, endPoint x: 690, endPoint y: 310, distance: 27.3
click at [690, 310] on div "Warm-Up How do you plan to open your session? What icebreaker will you facilita…" at bounding box center [888, 259] width 967 height 106
click at [686, 301] on p "To warm-up this session, I will have the students brain dump everything they ha…" at bounding box center [888, 286] width 954 height 39
click at [1355, 153] on button "Uploads" at bounding box center [1357, 163] width 29 height 29
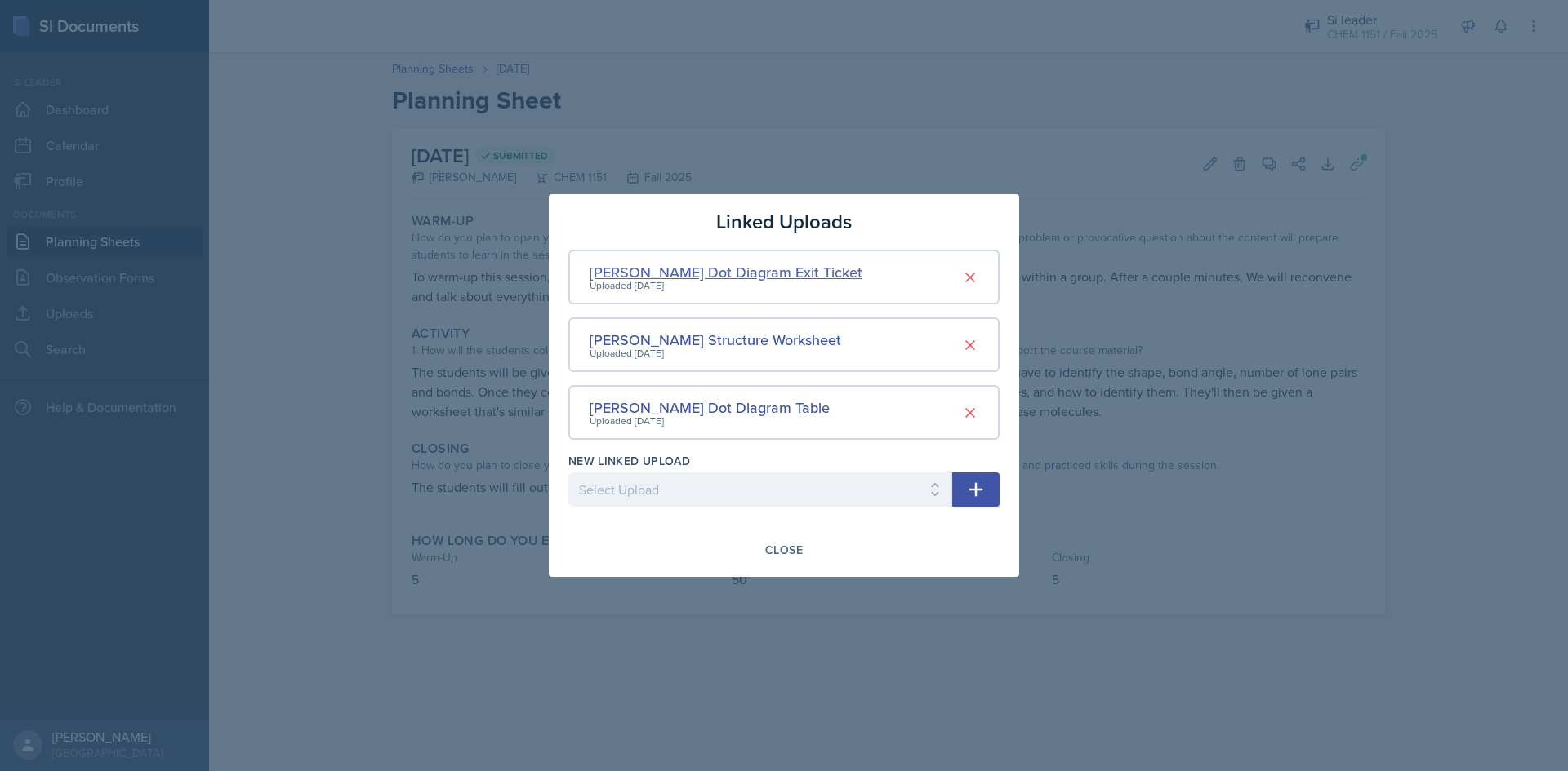
click at [717, 273] on div "Lewis Dot Diagram Exit Ticket" at bounding box center [726, 272] width 273 height 22
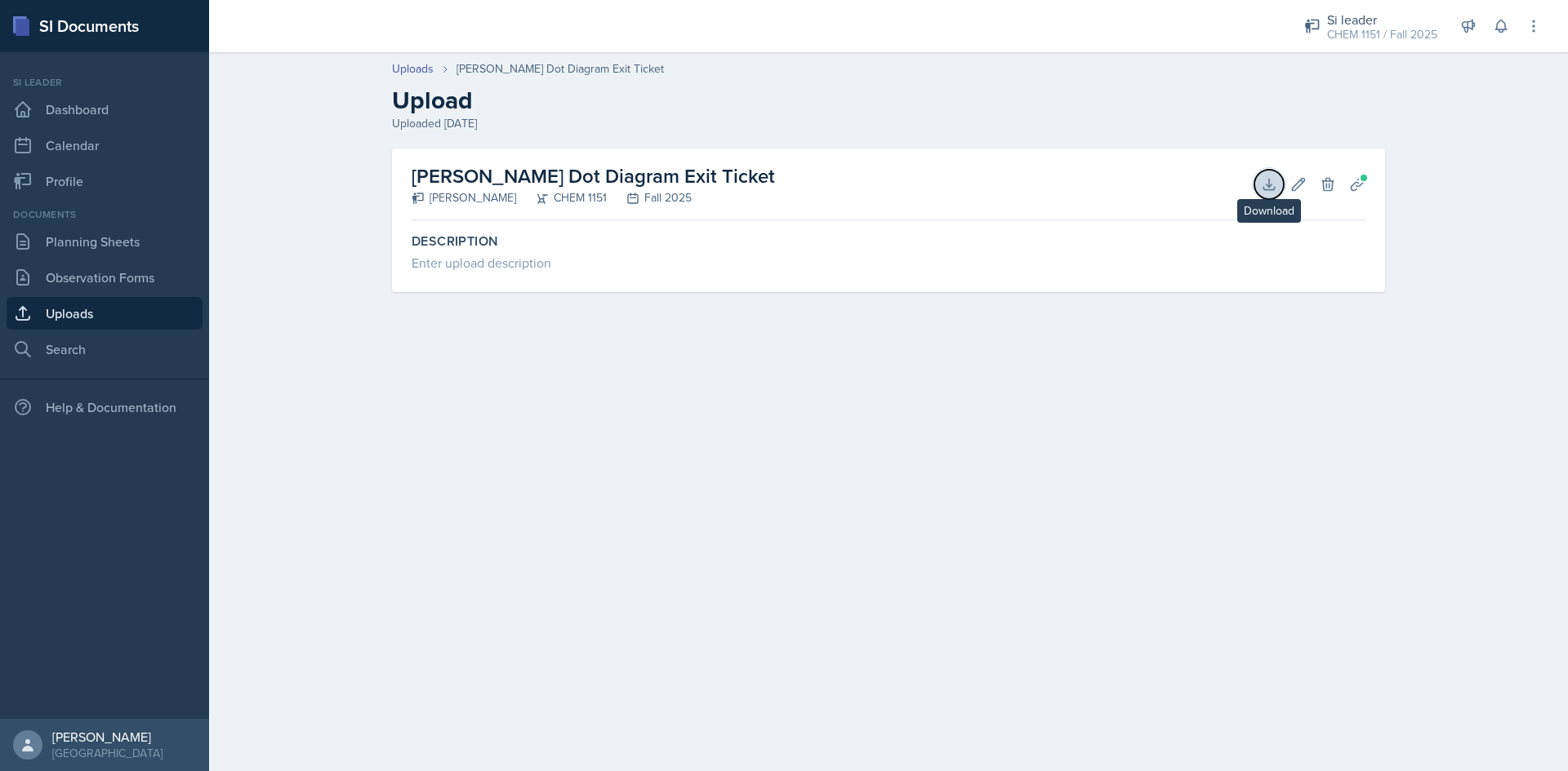
click at [1271, 183] on icon at bounding box center [1269, 184] width 11 height 11
